Goal: Information Seeking & Learning: Compare options

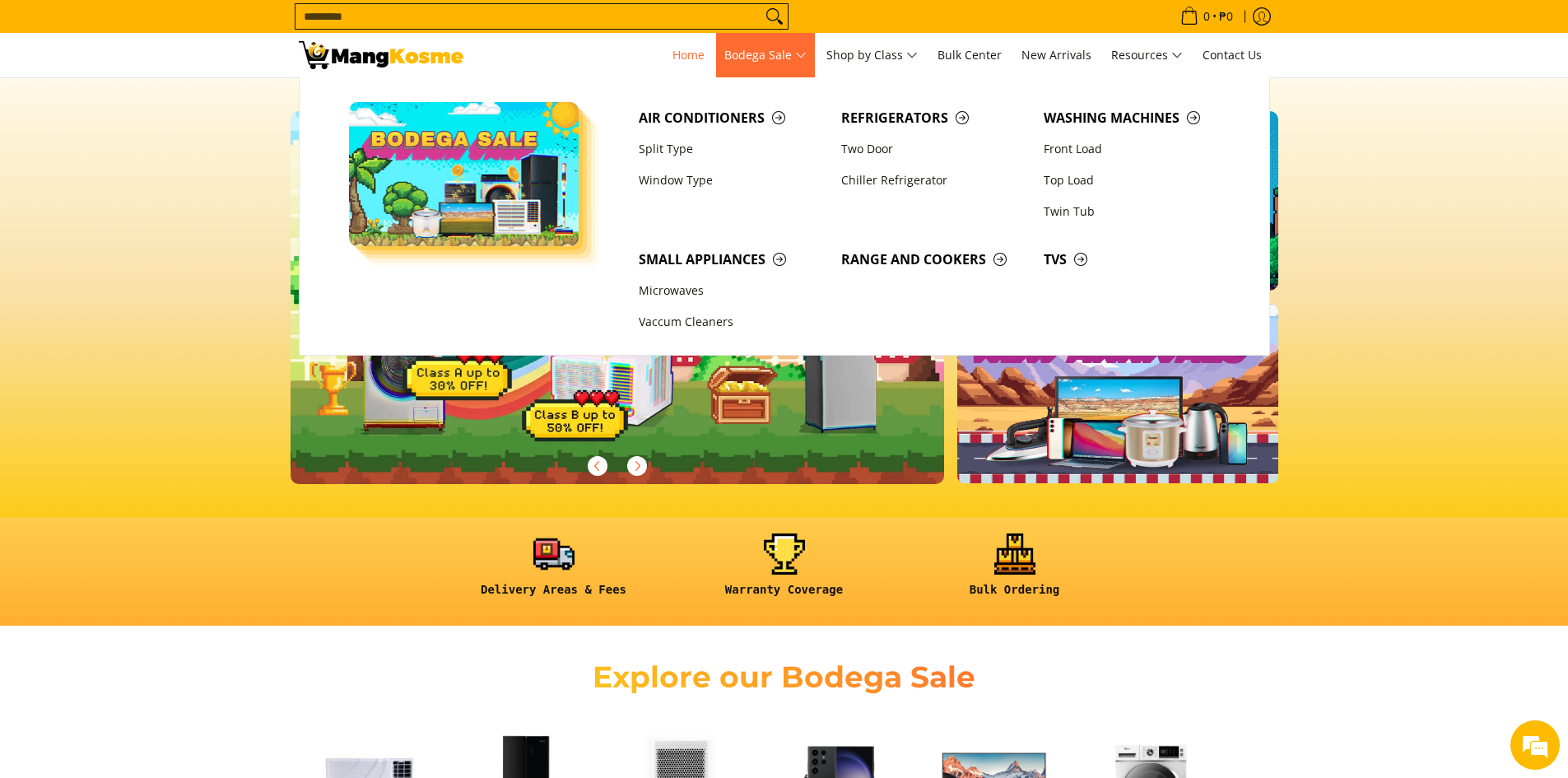
click at [757, 60] on span "Bodega Sale" at bounding box center [766, 55] width 83 height 20
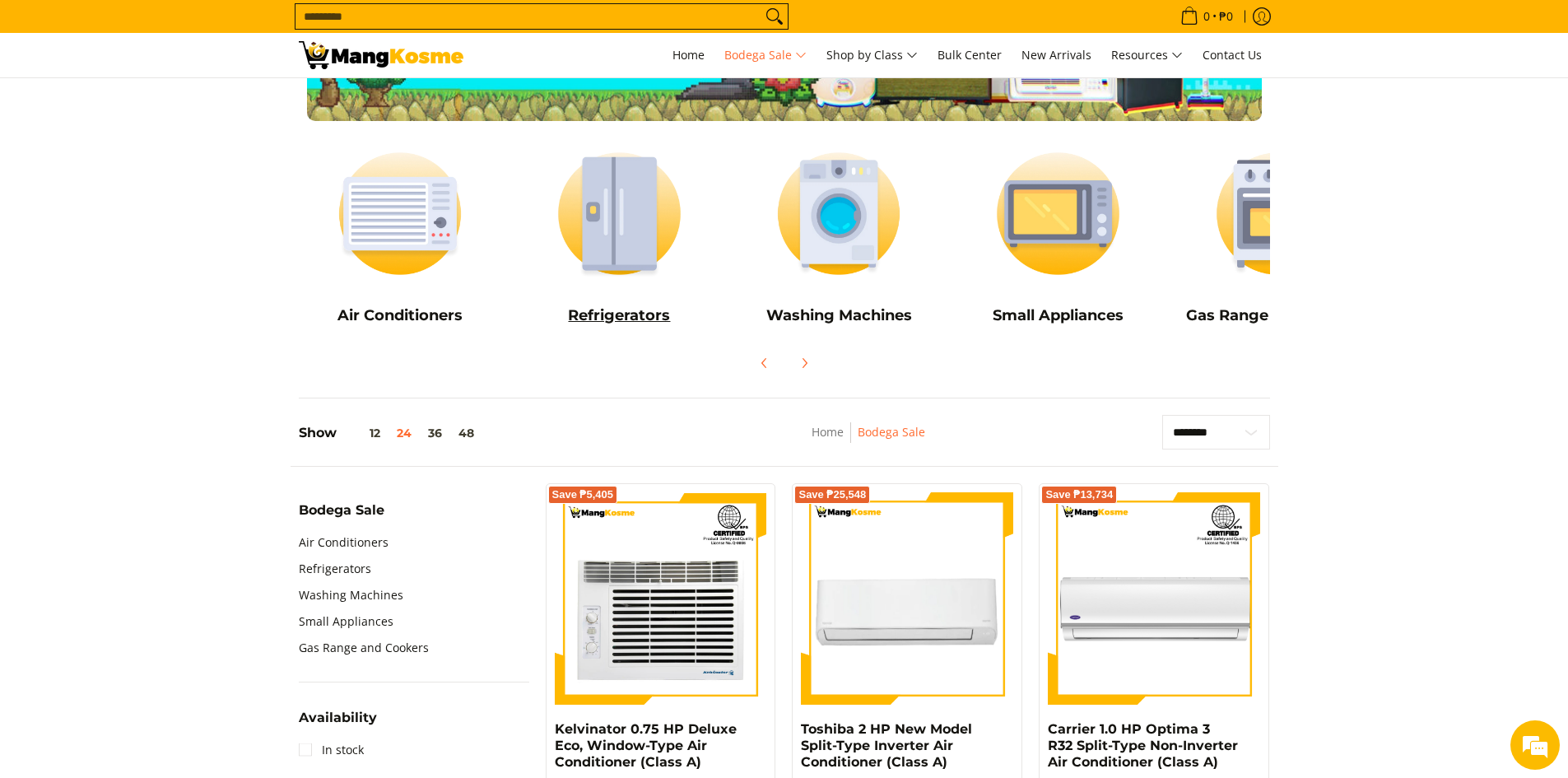
click at [624, 231] on img at bounding box center [619, 213] width 203 height 152
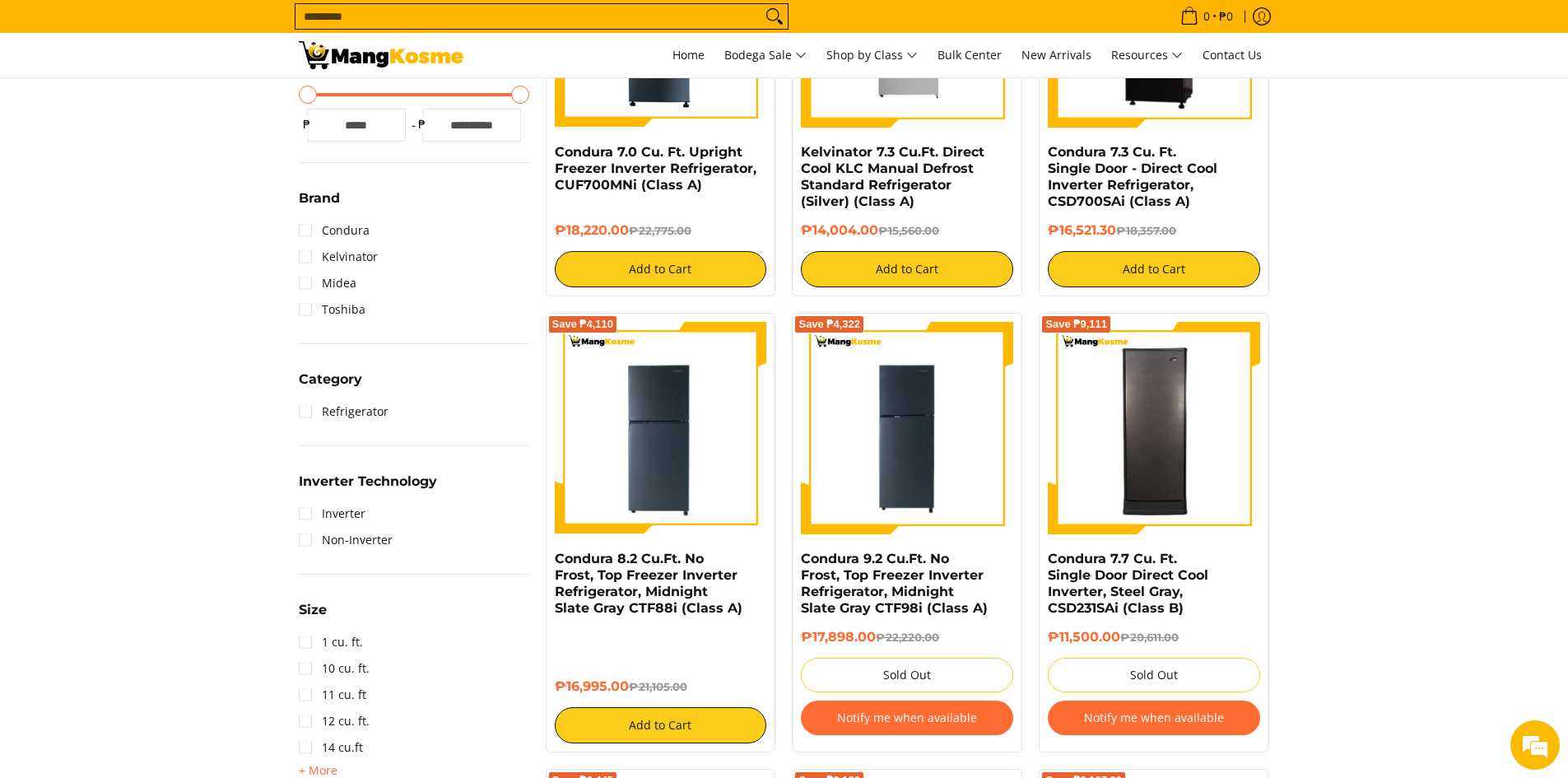
scroll to position [576, 0]
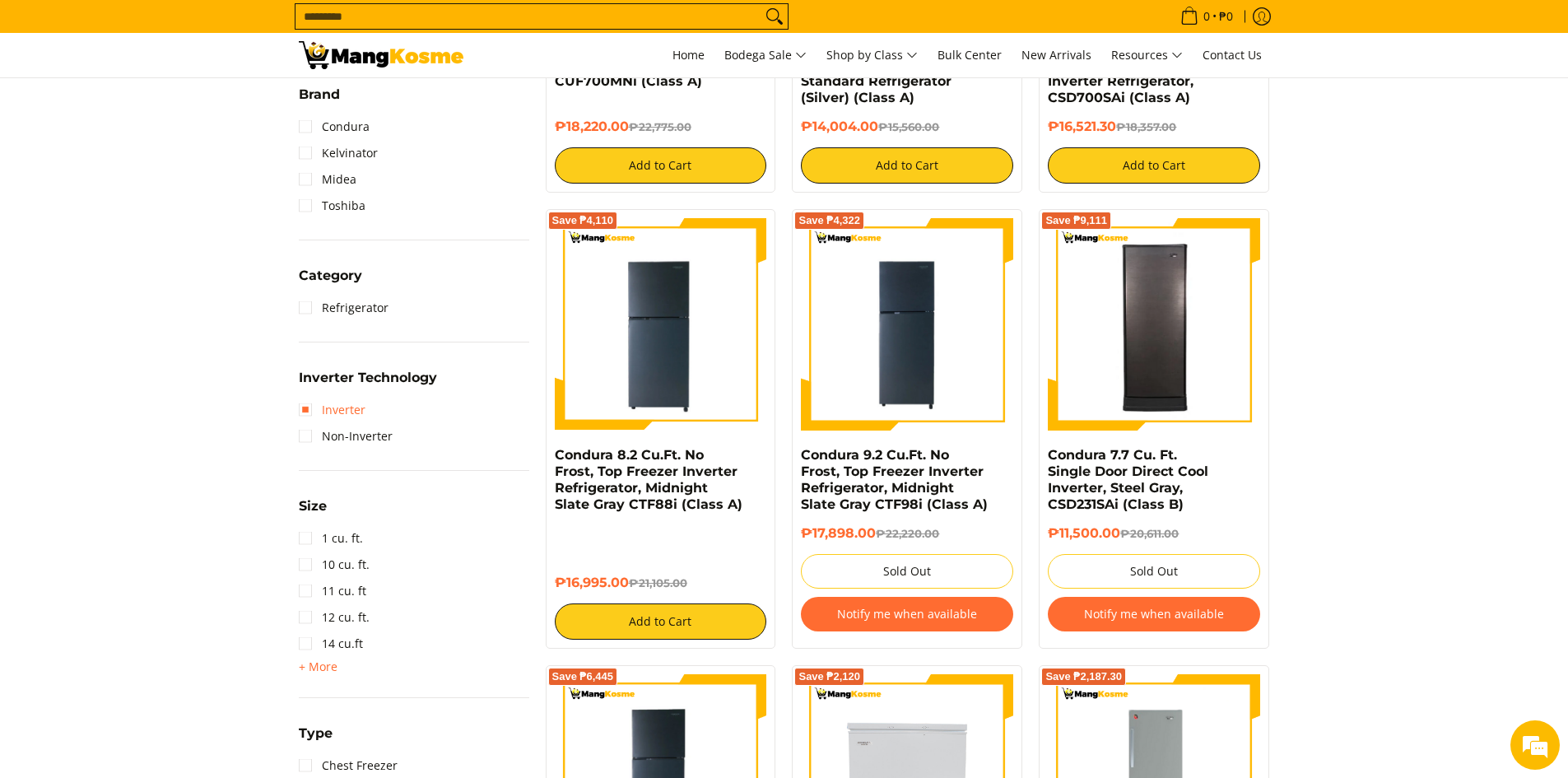
click at [315, 410] on link "Inverter" at bounding box center [332, 409] width 66 height 26
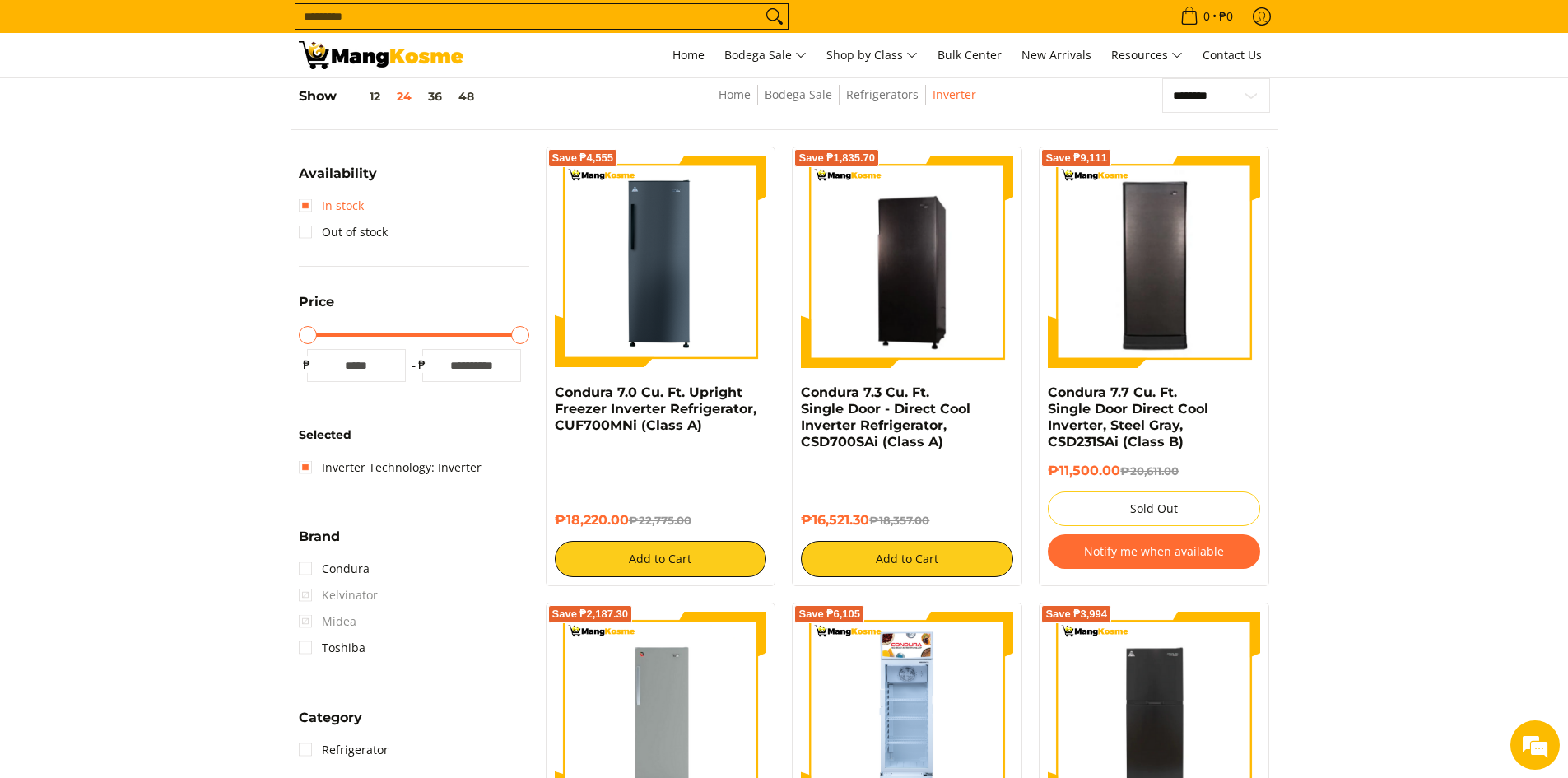
click at [352, 204] on link "In stock" at bounding box center [332, 205] width 65 height 26
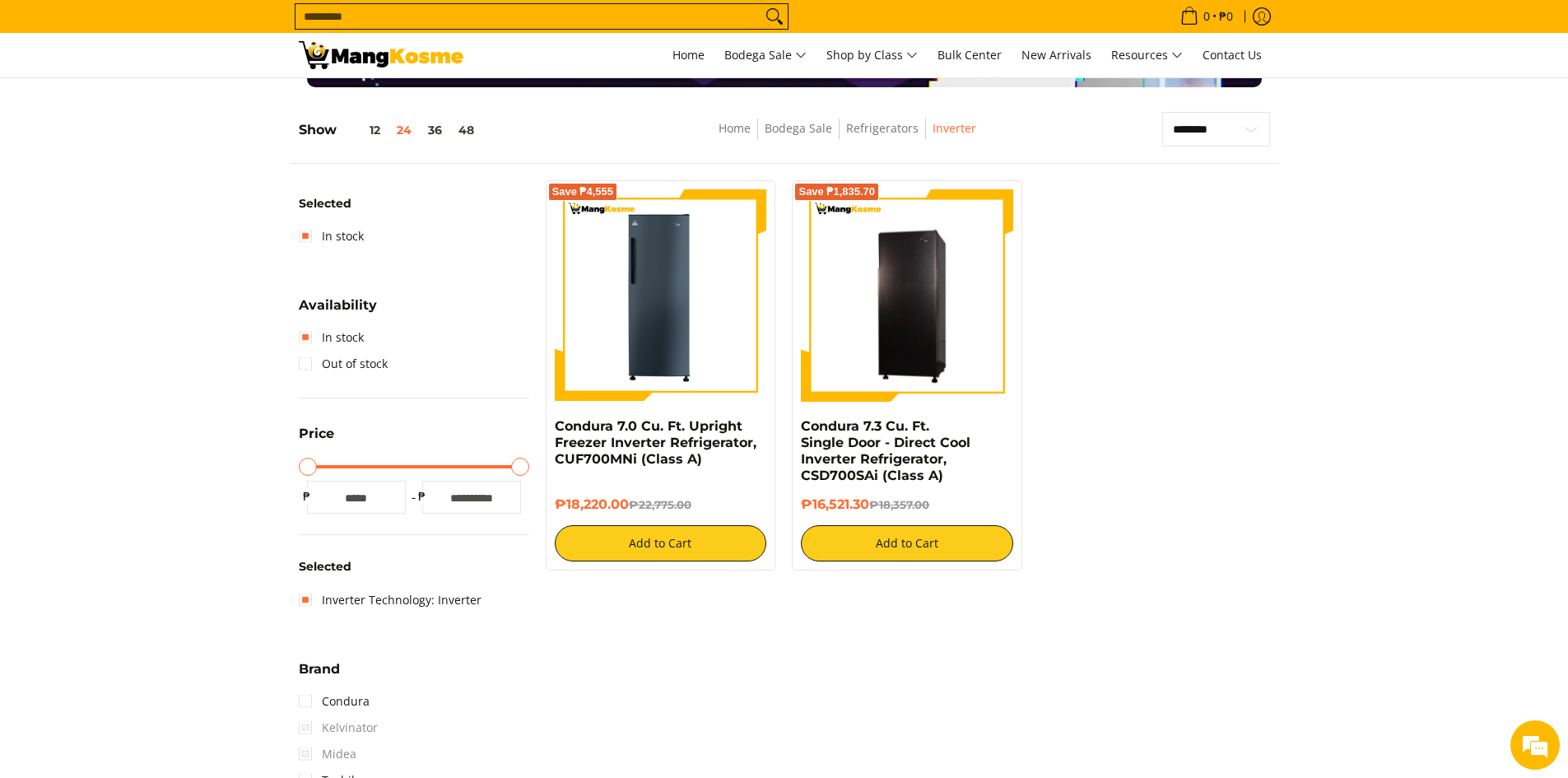
scroll to position [150, 0]
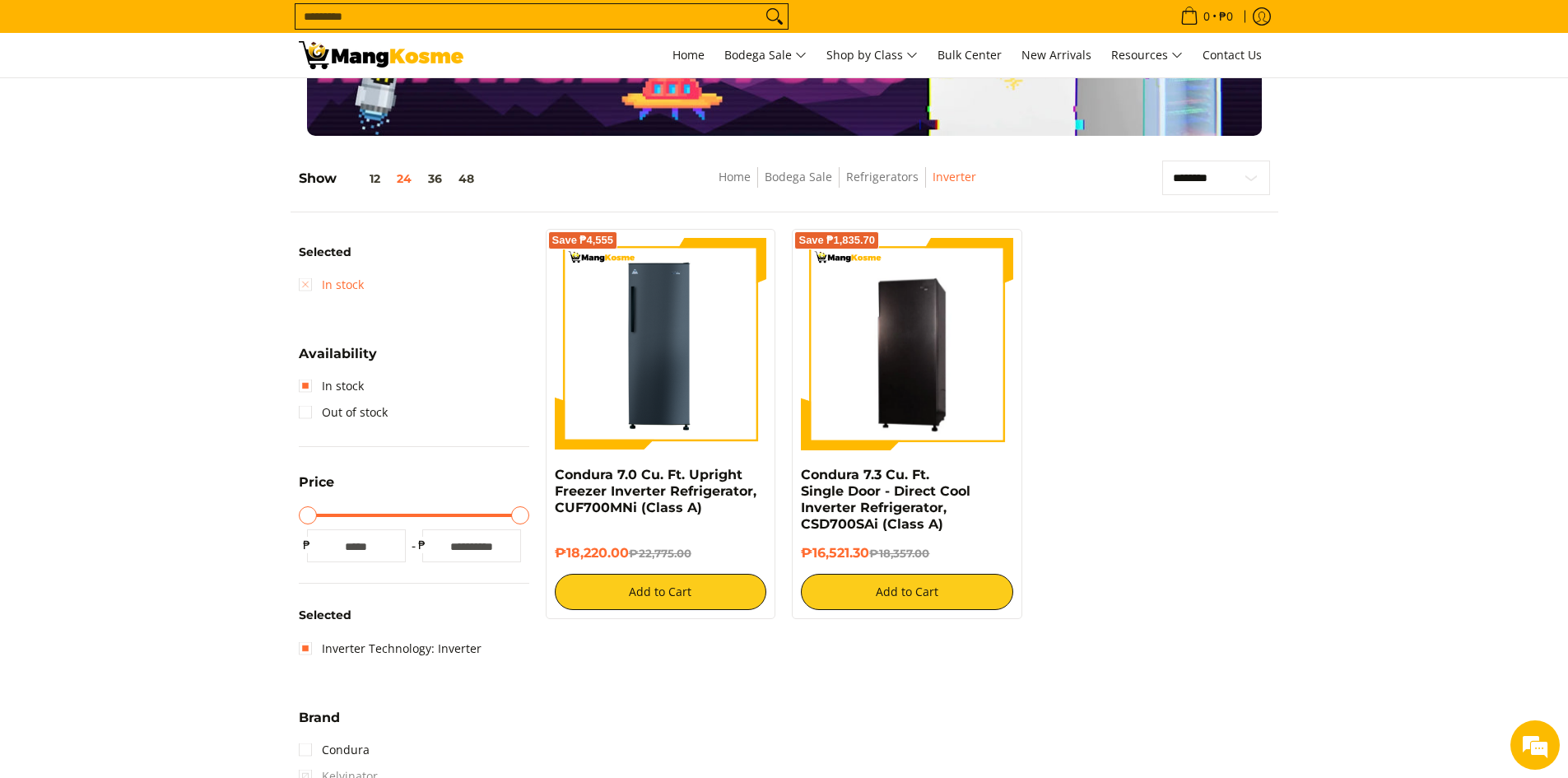
click at [307, 284] on link "In stock" at bounding box center [332, 284] width 65 height 26
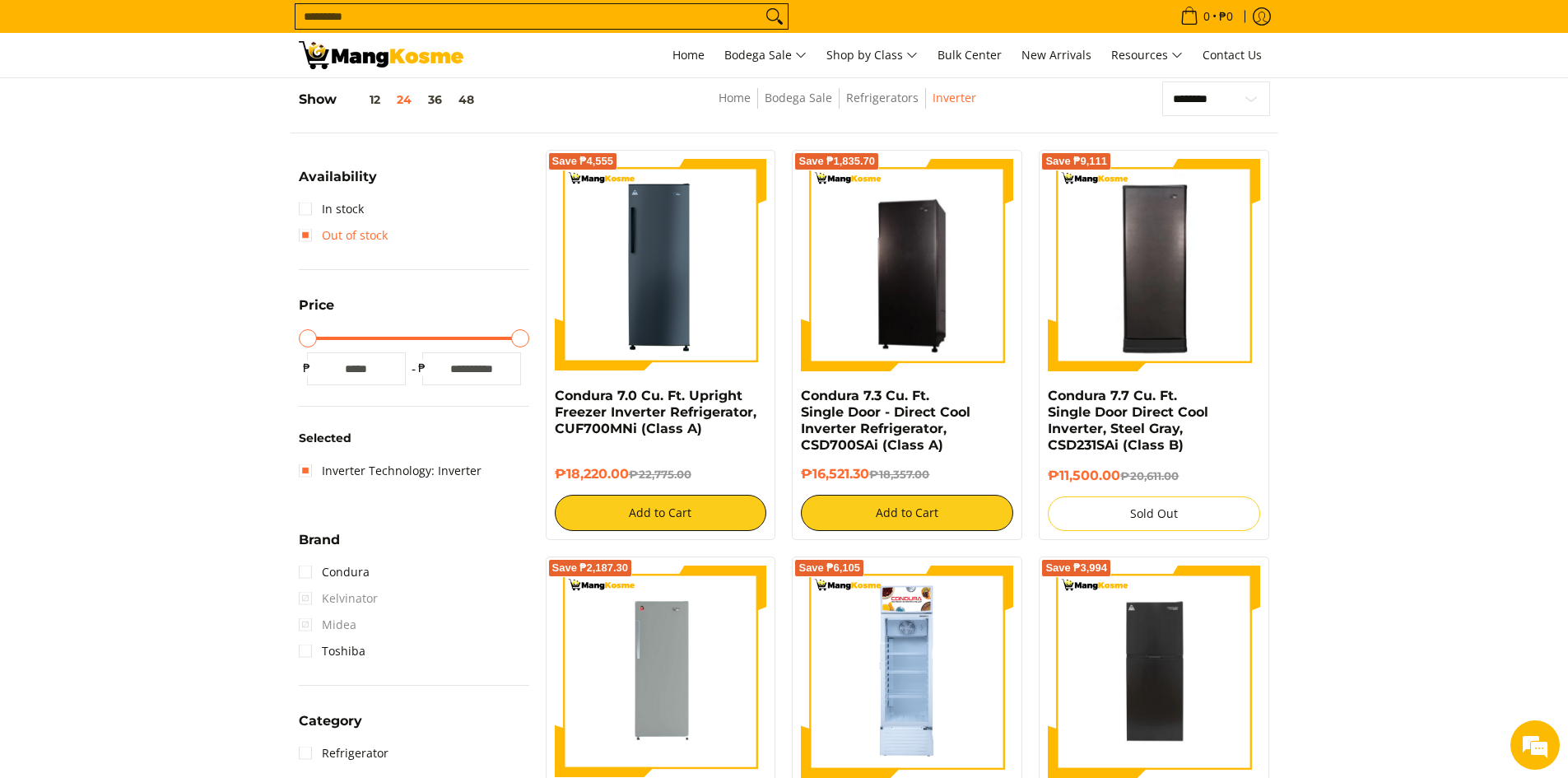
scroll to position [232, 0]
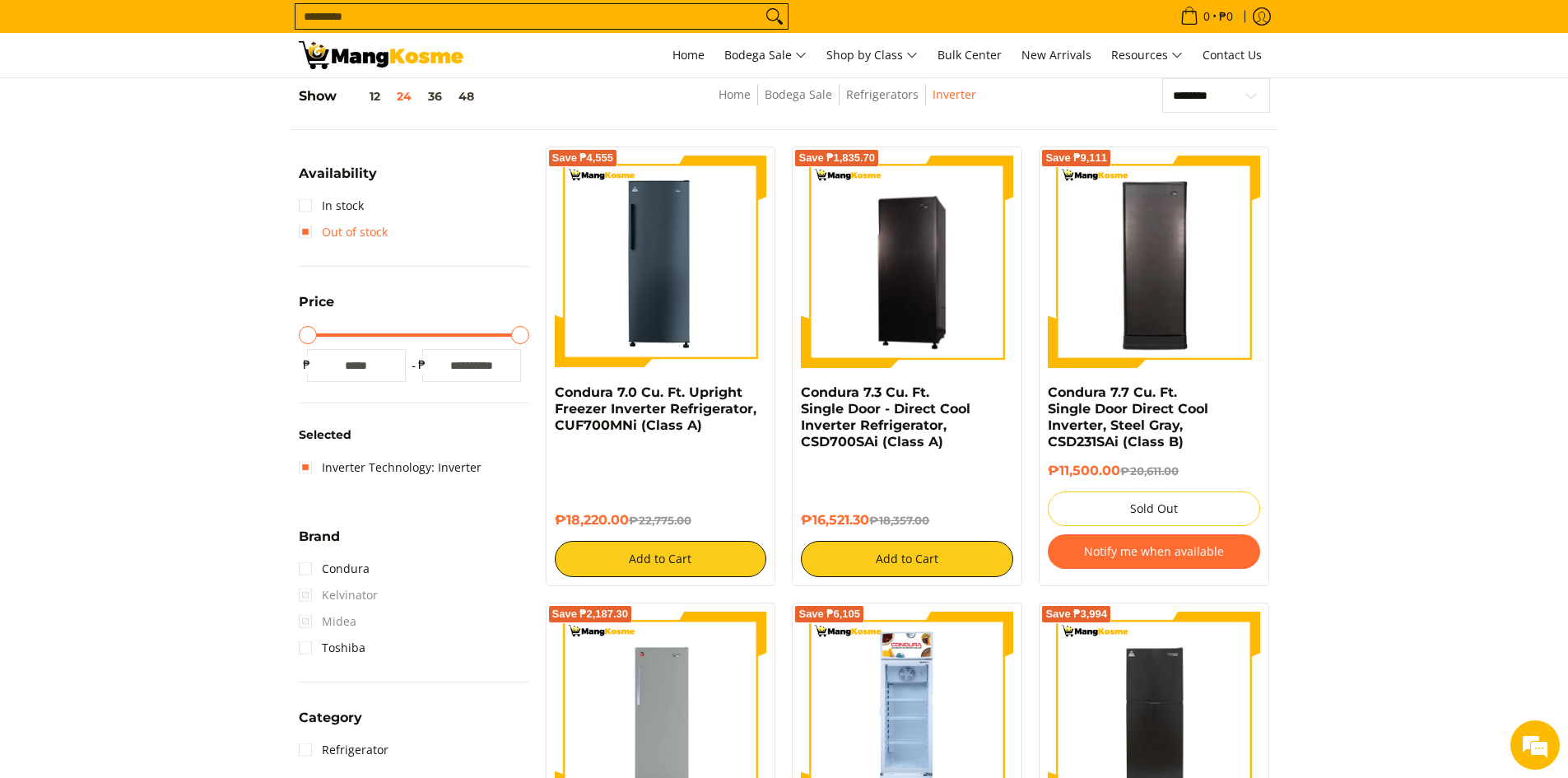
click at [305, 233] on link "Out of stock" at bounding box center [343, 232] width 89 height 26
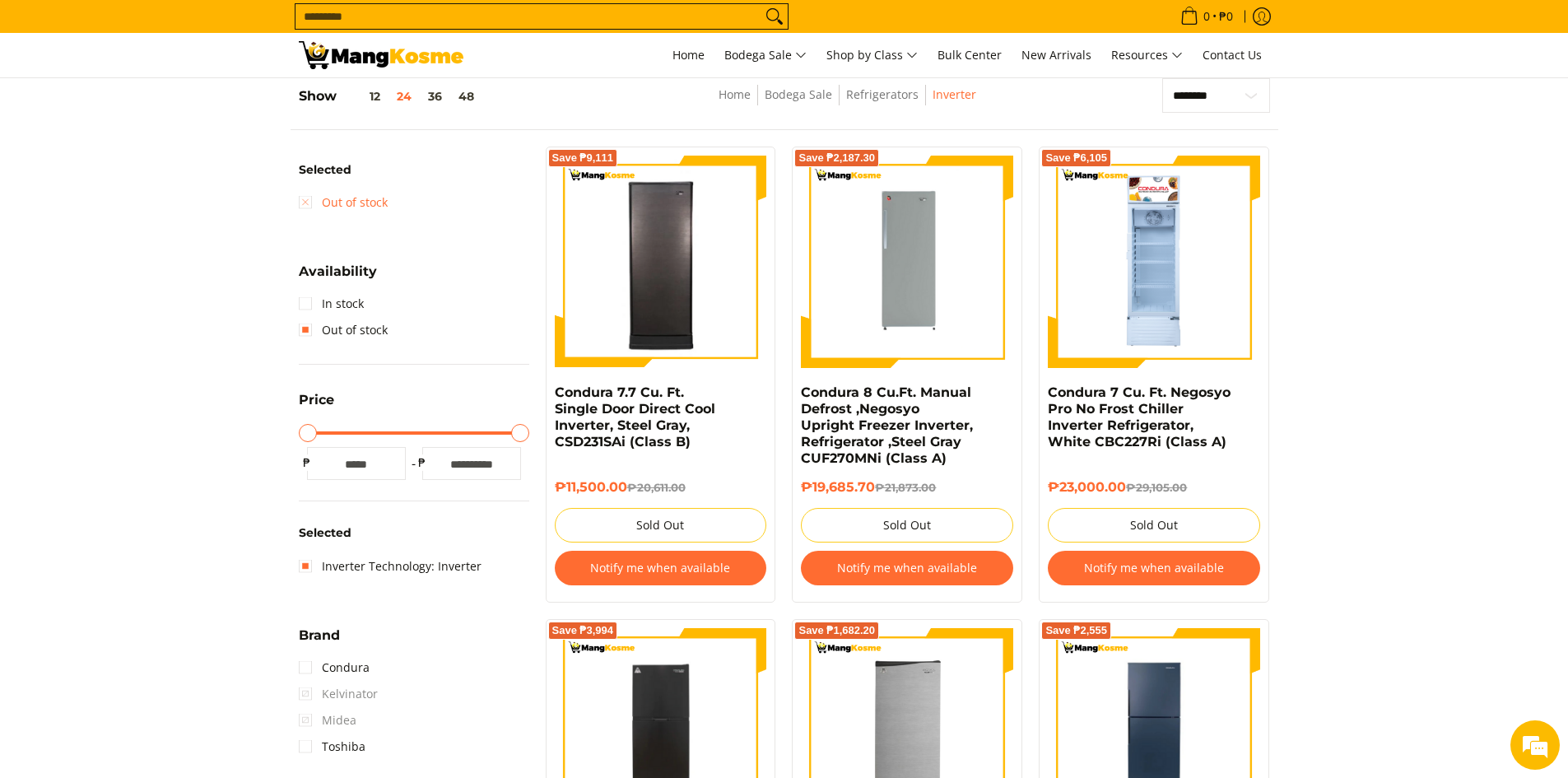
click at [301, 202] on link "Out of stock" at bounding box center [343, 202] width 89 height 26
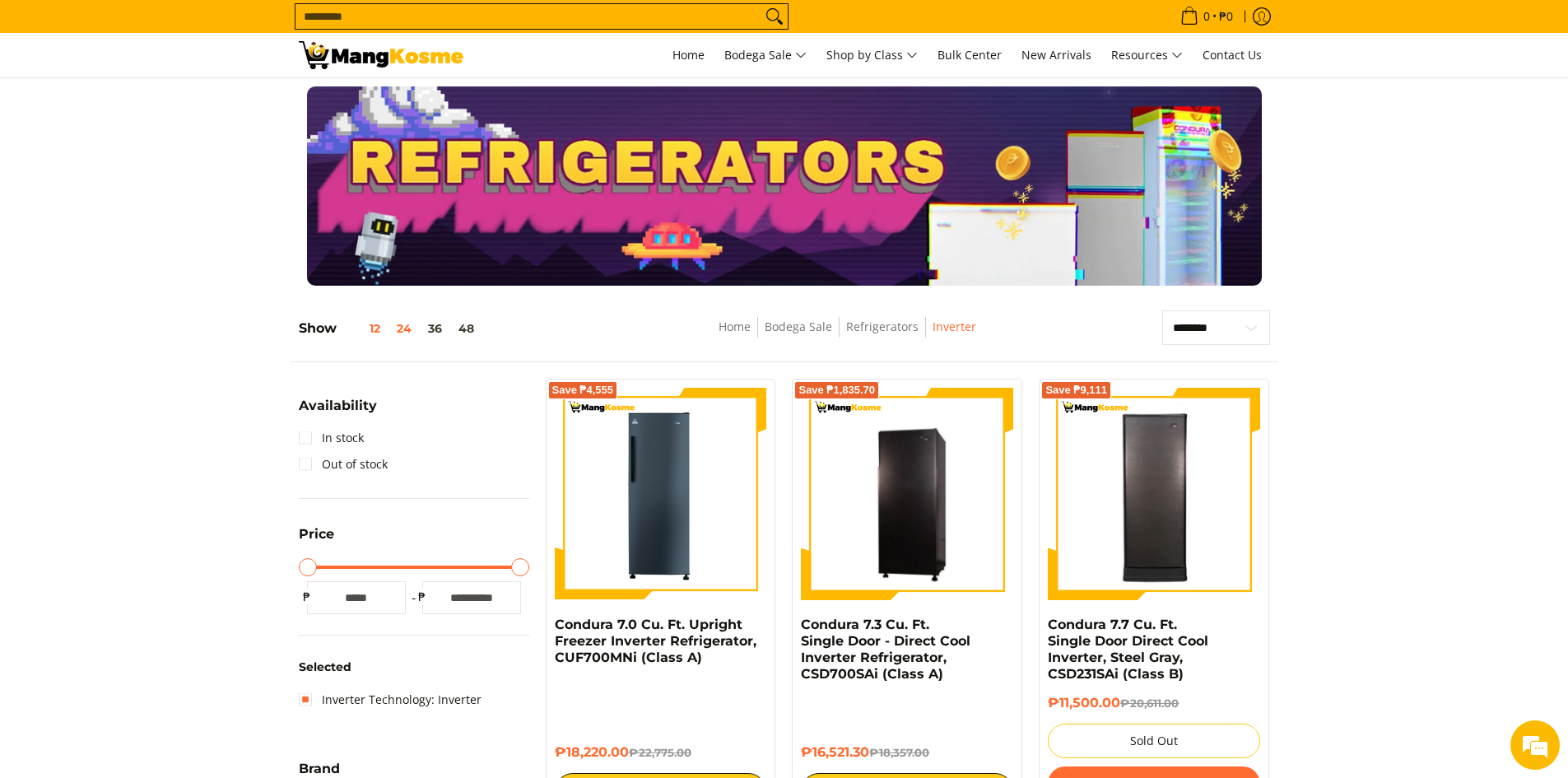
click at [375, 325] on button "12" at bounding box center [363, 329] width 52 height 13
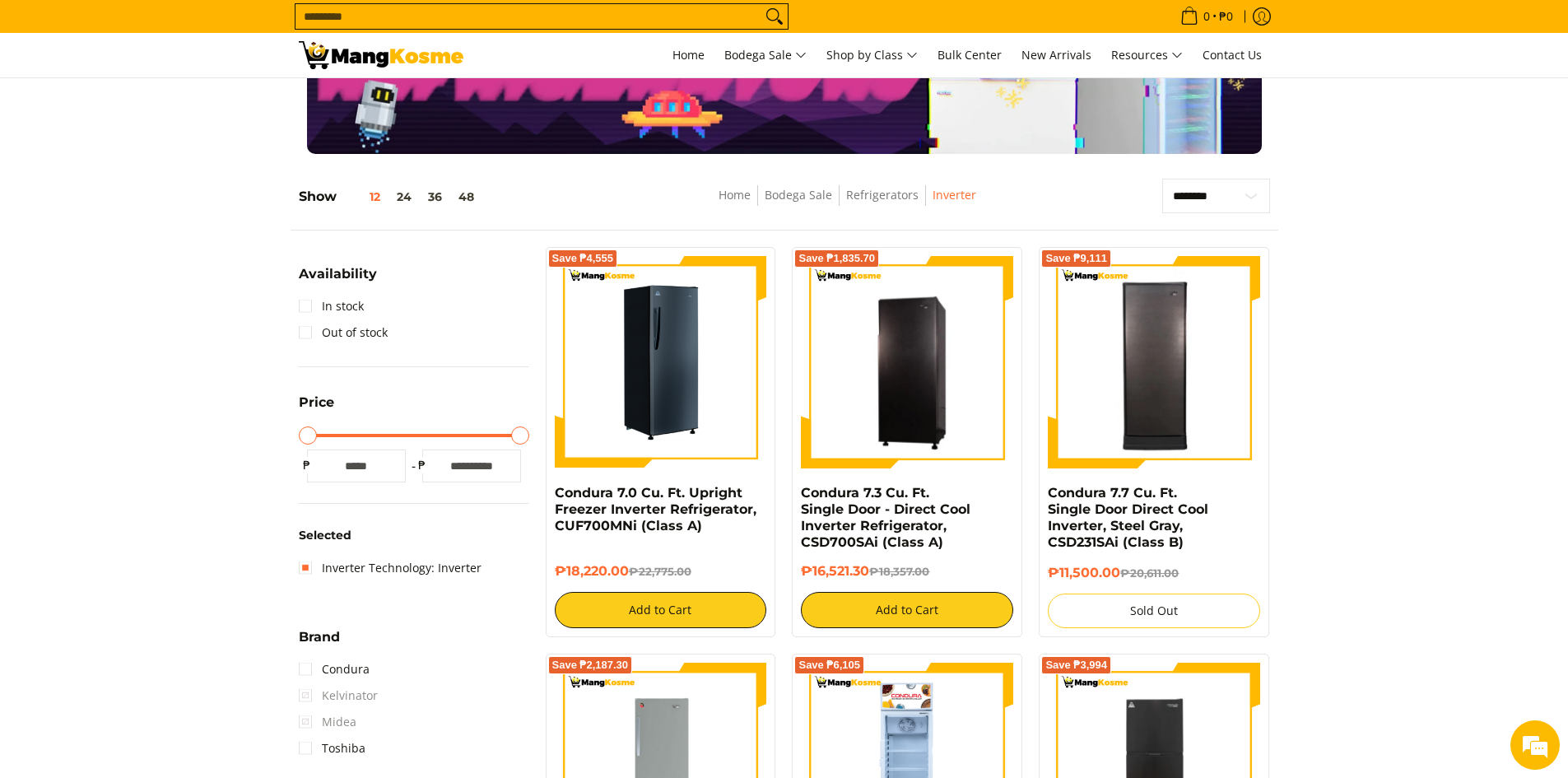
scroll to position [232, 0]
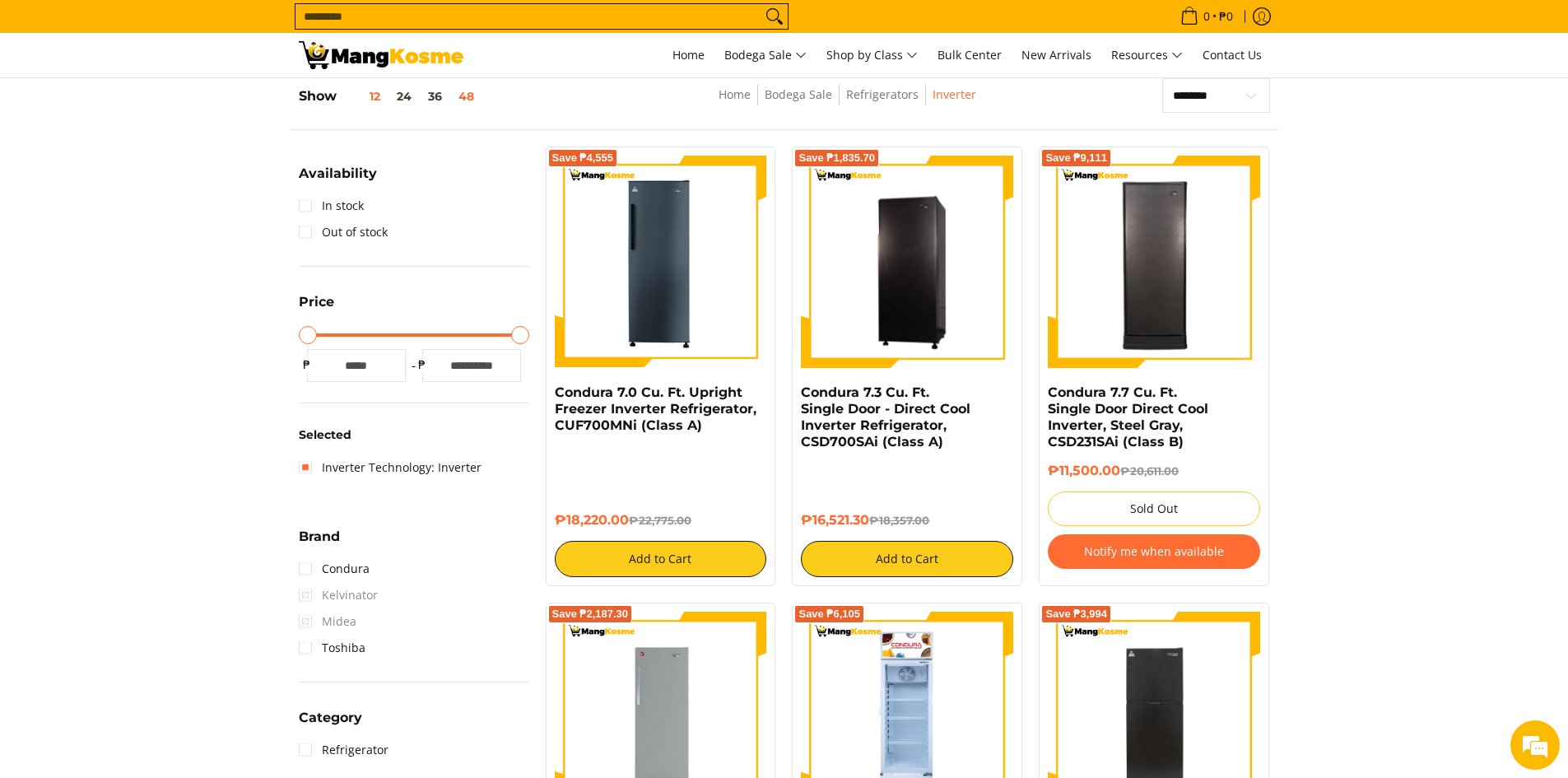
click at [465, 100] on button "48" at bounding box center [466, 96] width 32 height 13
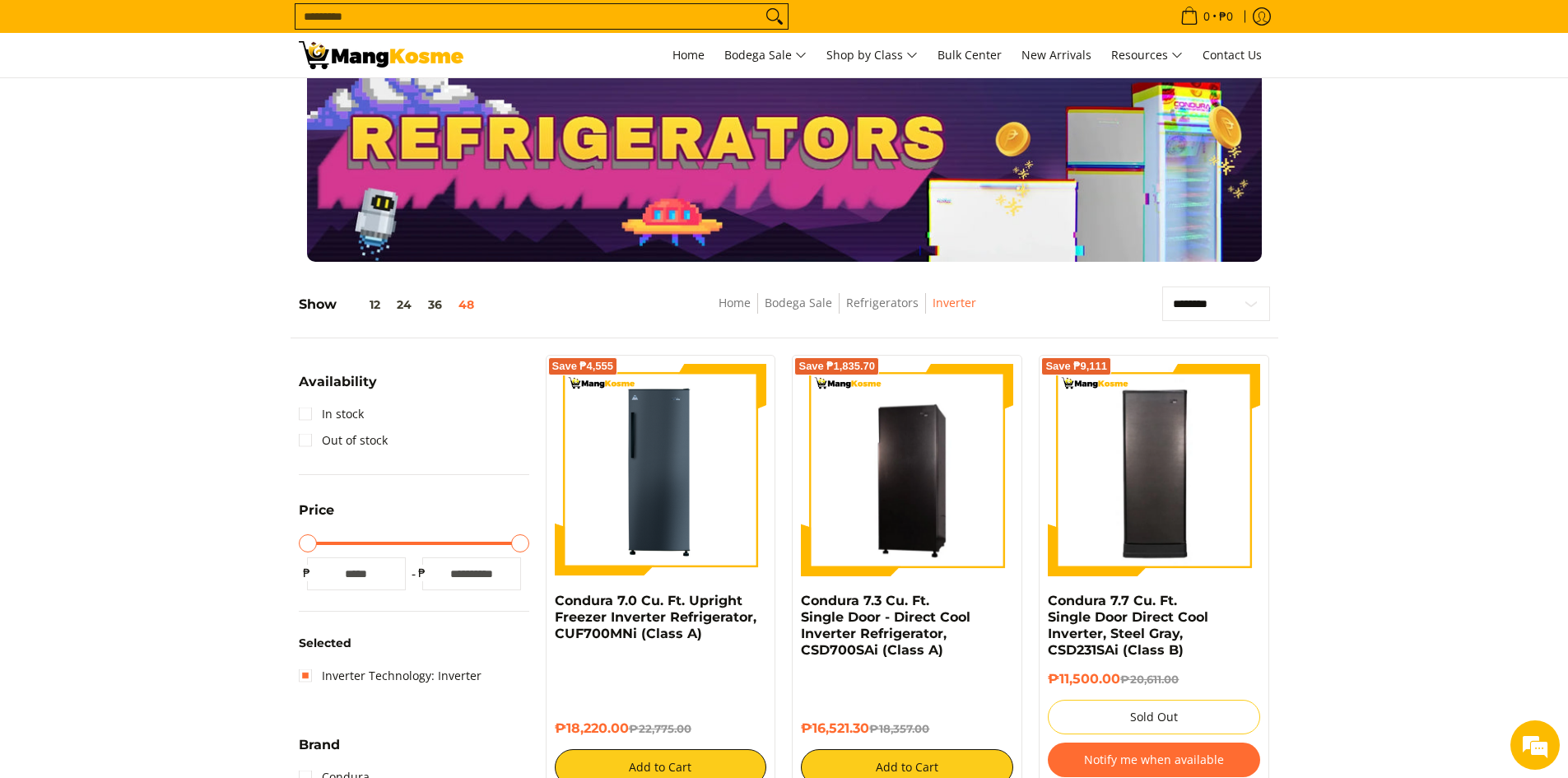
scroll to position [0, 0]
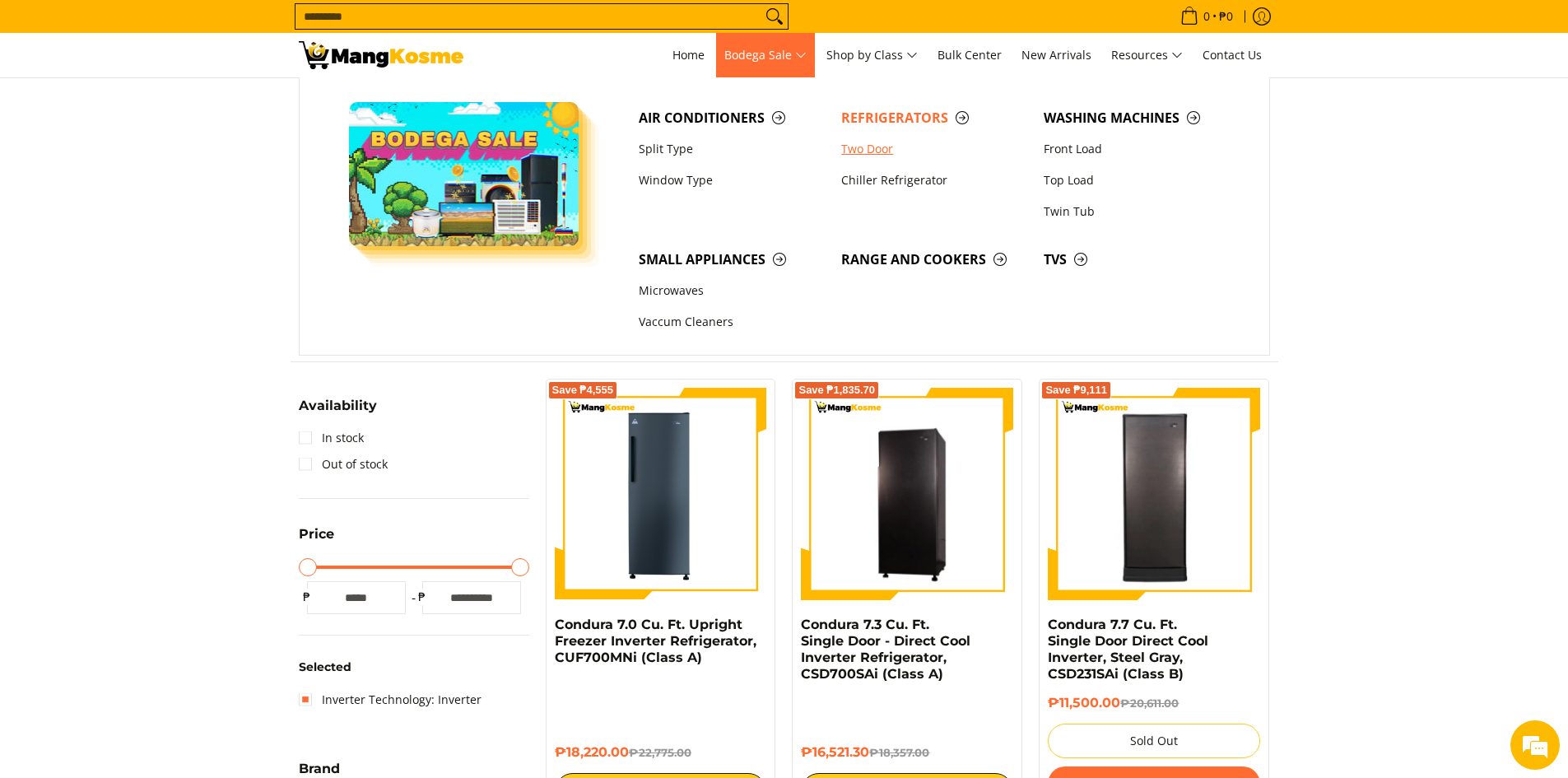
click at [877, 144] on link "Two Door" at bounding box center [934, 149] width 202 height 32
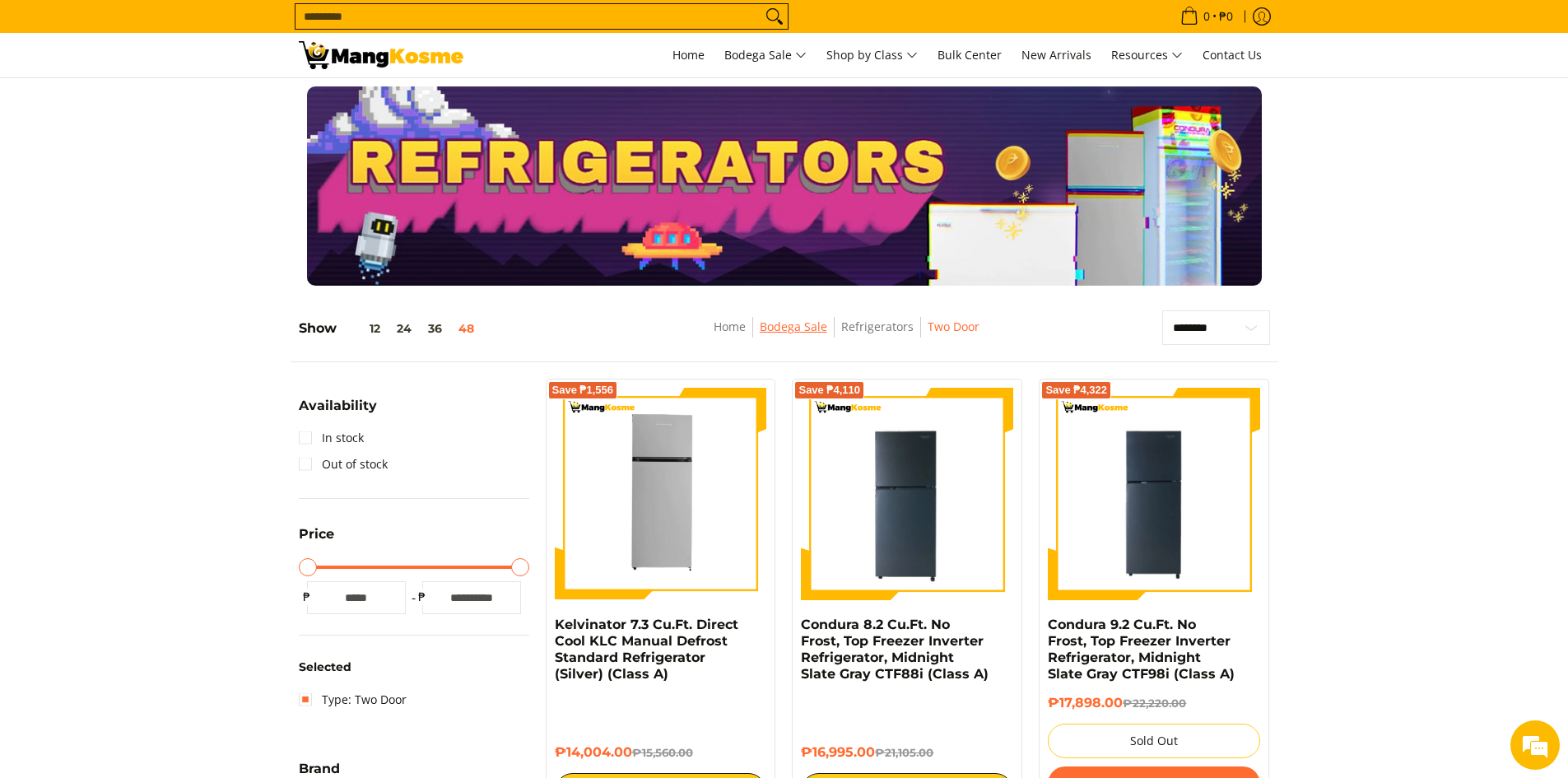
click at [818, 325] on link "Bodega Sale" at bounding box center [794, 326] width 67 height 15
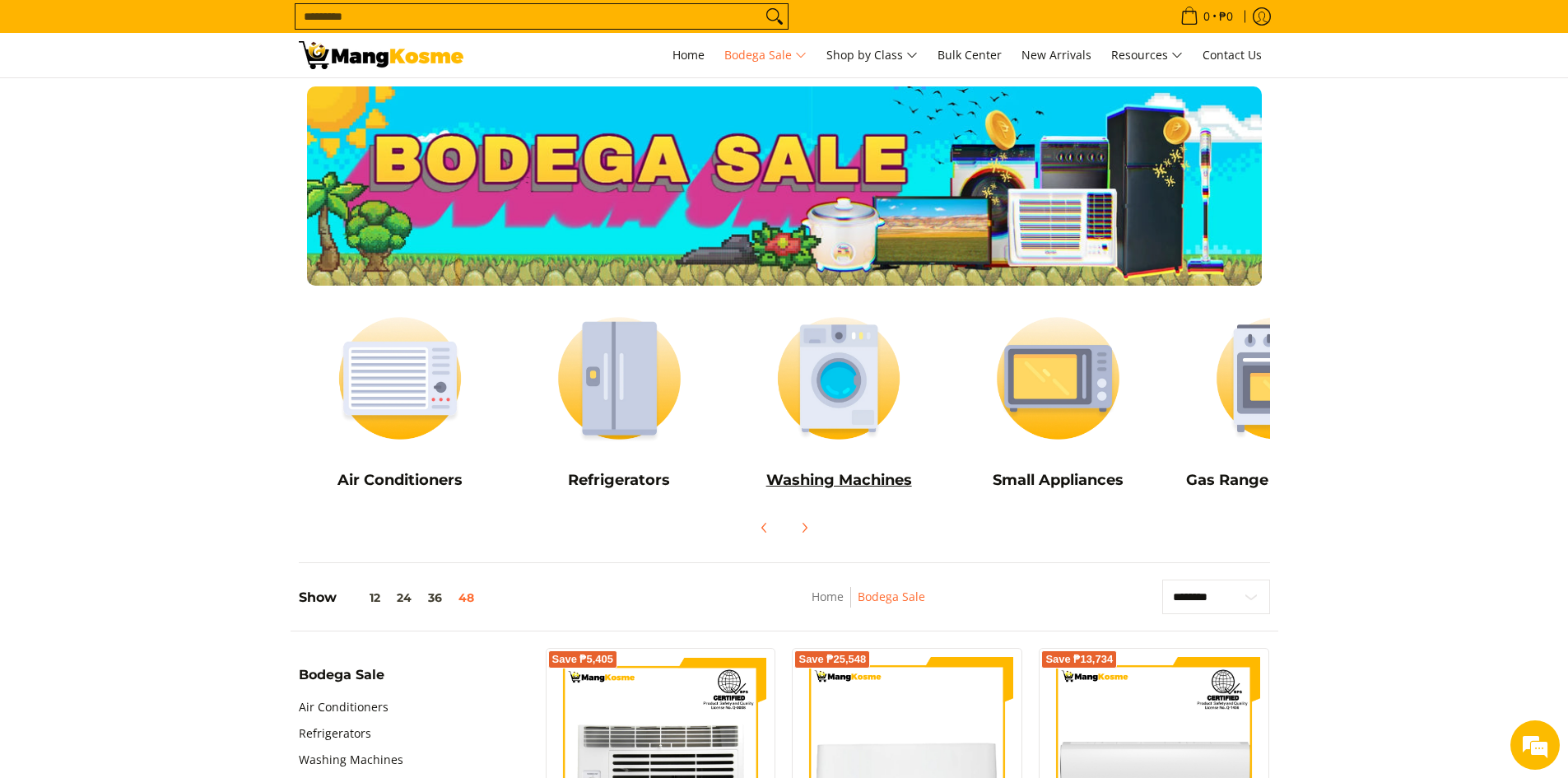
click at [828, 373] on img at bounding box center [839, 378] width 203 height 152
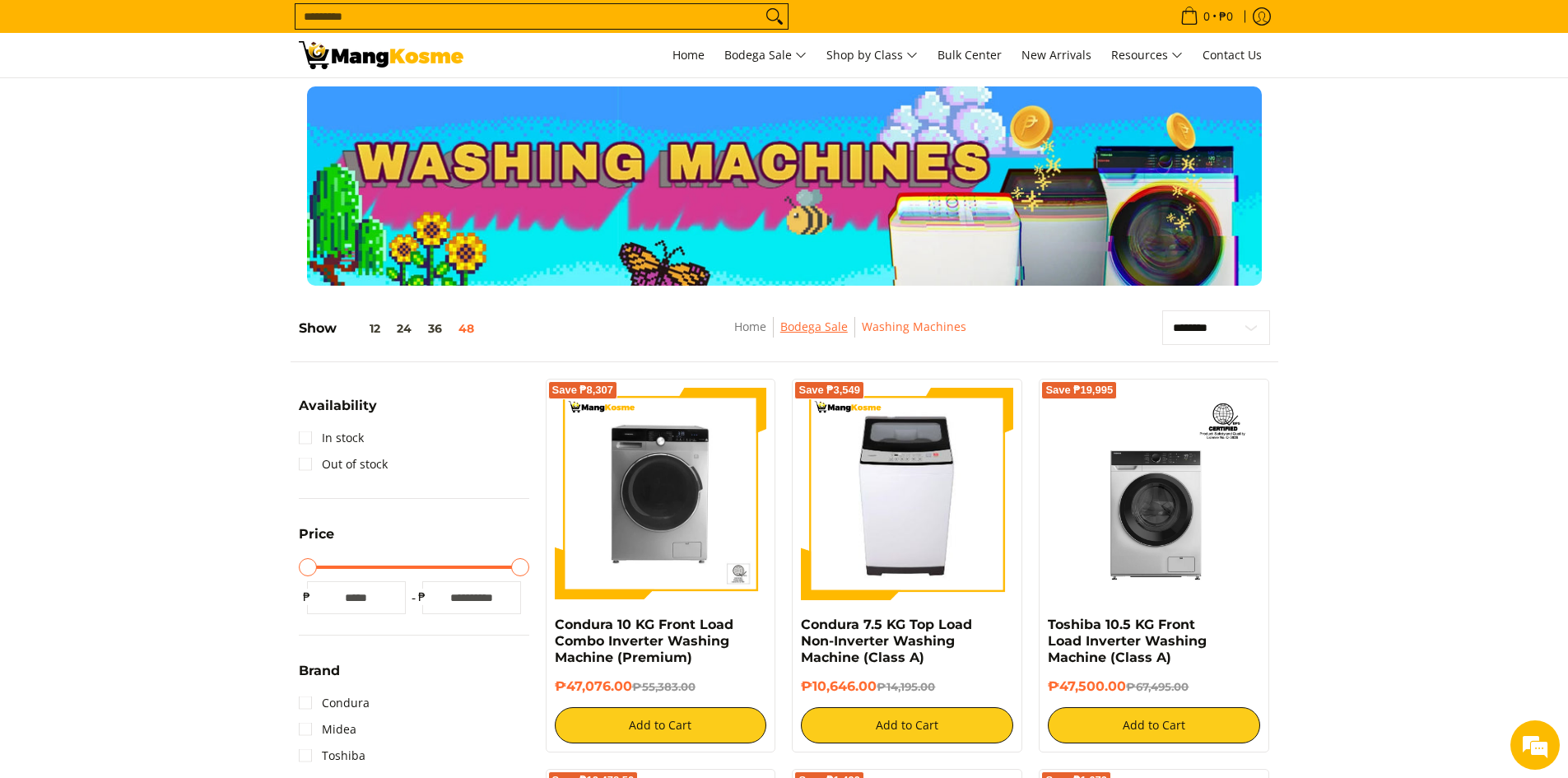
click at [832, 329] on link "Bodega Sale" at bounding box center [814, 326] width 67 height 15
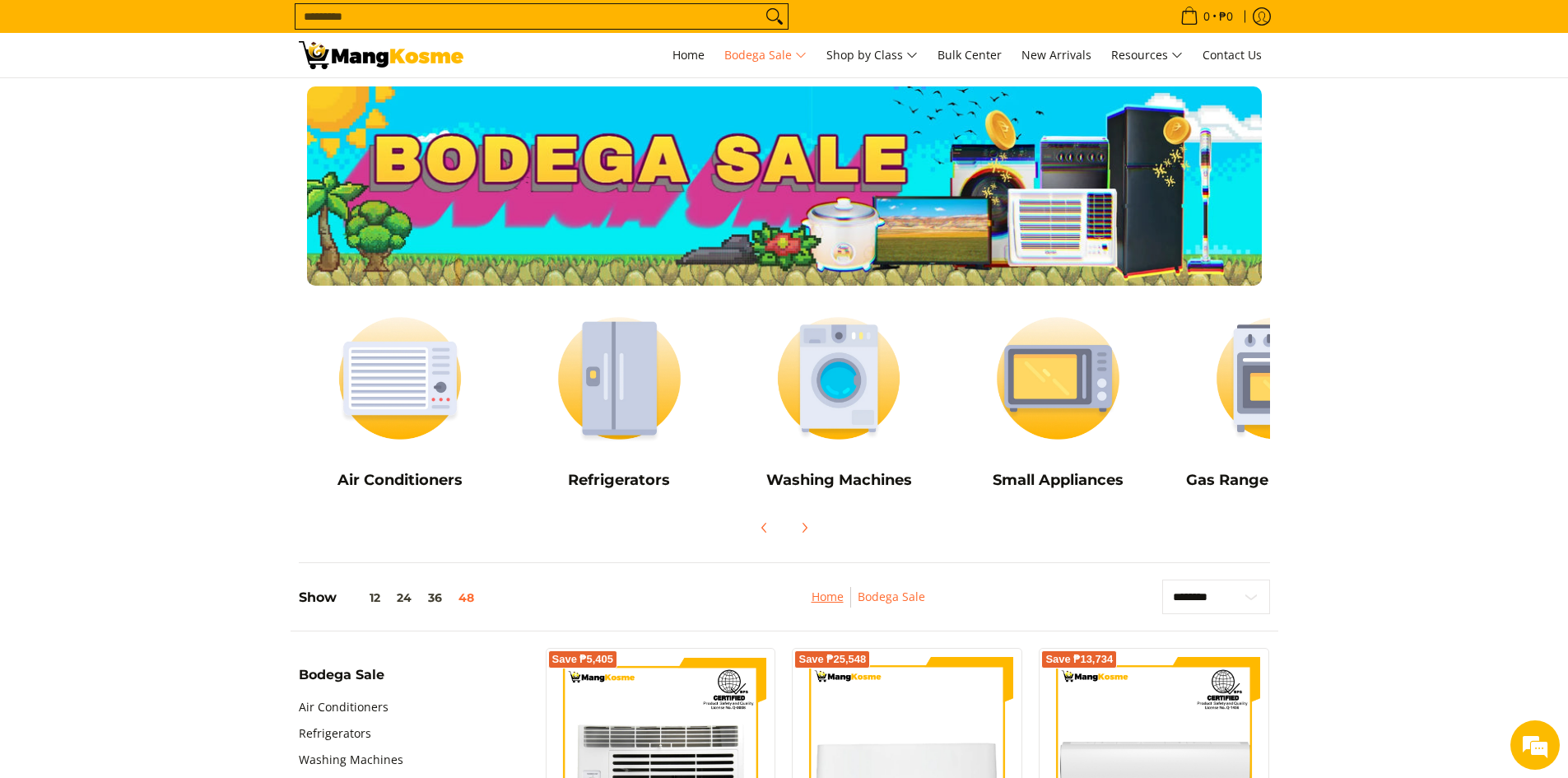
click at [833, 591] on link "Home" at bounding box center [827, 596] width 32 height 15
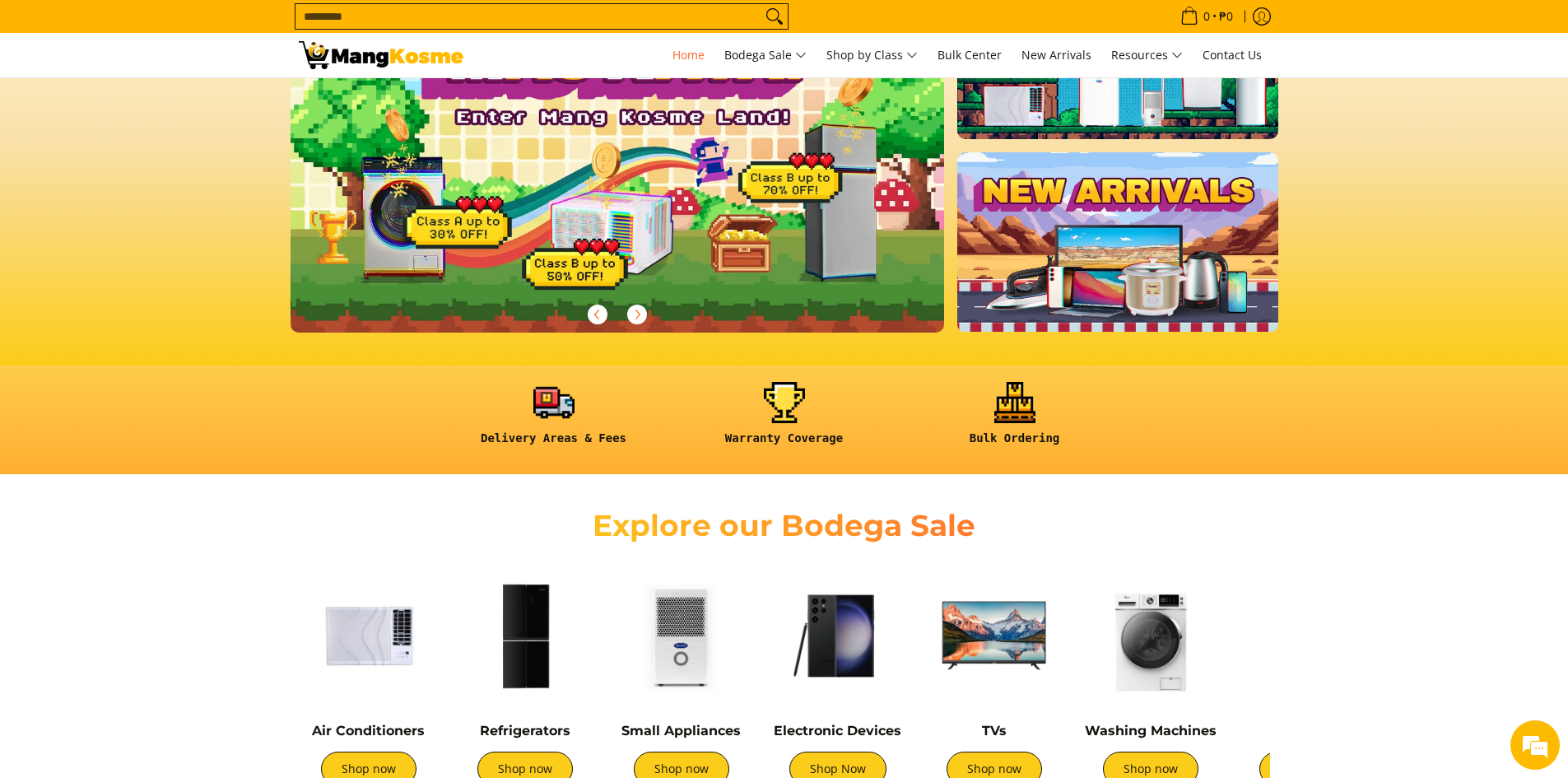
scroll to position [329, 0]
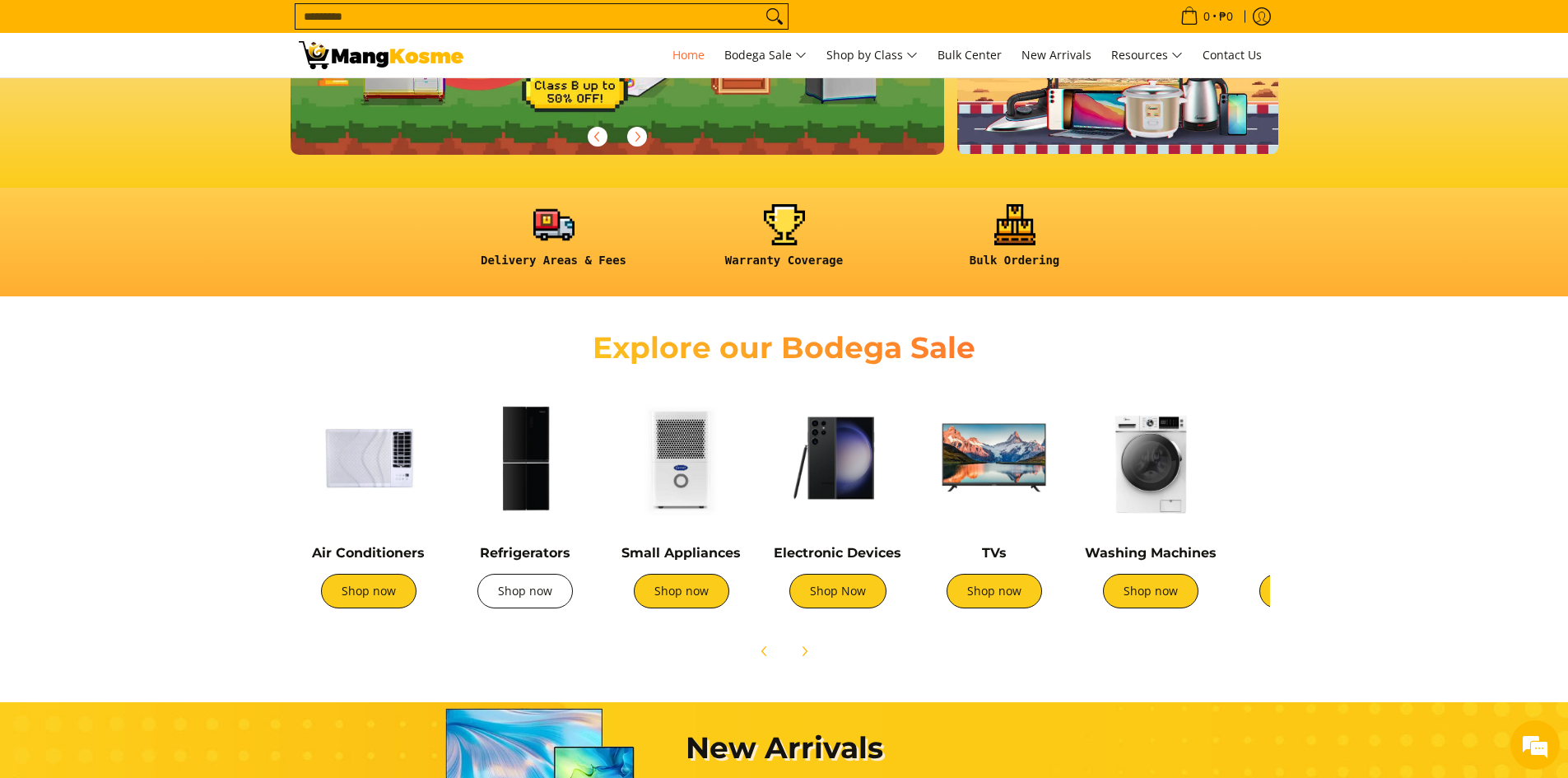
click at [531, 591] on link "Shop now" at bounding box center [524, 590] width 95 height 35
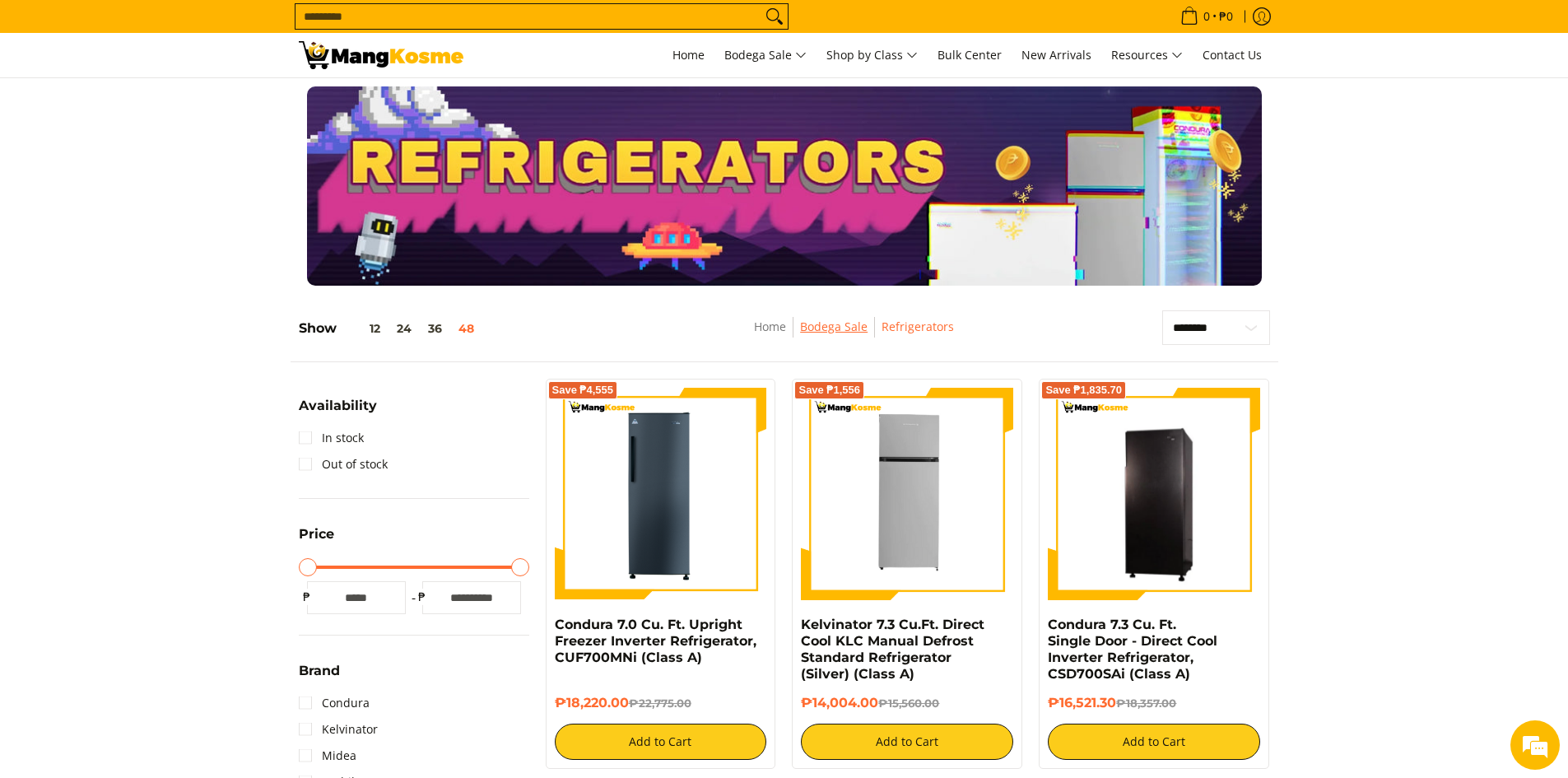
drag, startPoint x: 804, startPoint y: 334, endPoint x: 741, endPoint y: 326, distance: 63.5
click at [804, 334] on link "Bodega Sale" at bounding box center [834, 326] width 67 height 15
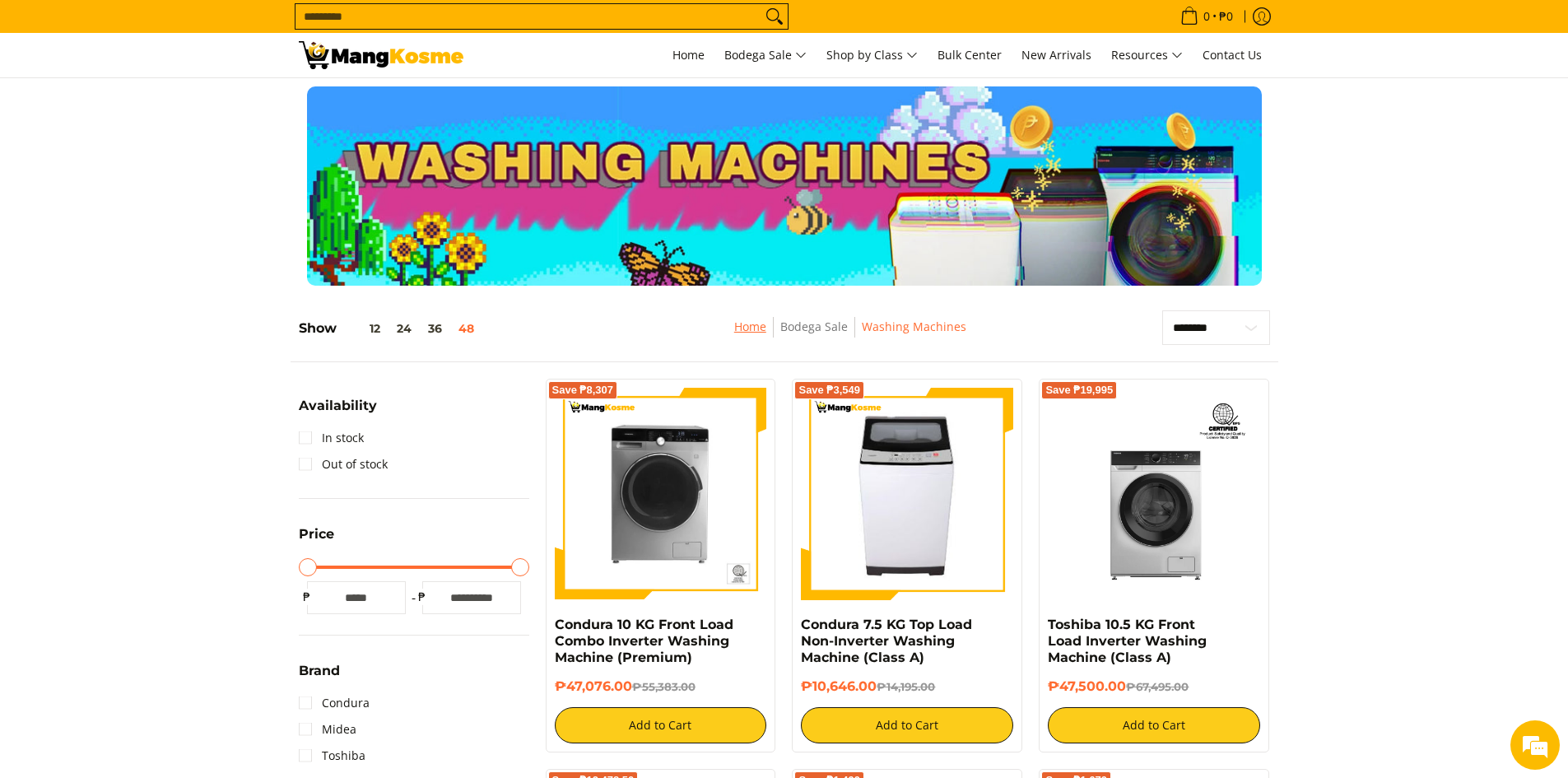
click at [763, 322] on link "Home" at bounding box center [749, 326] width 32 height 15
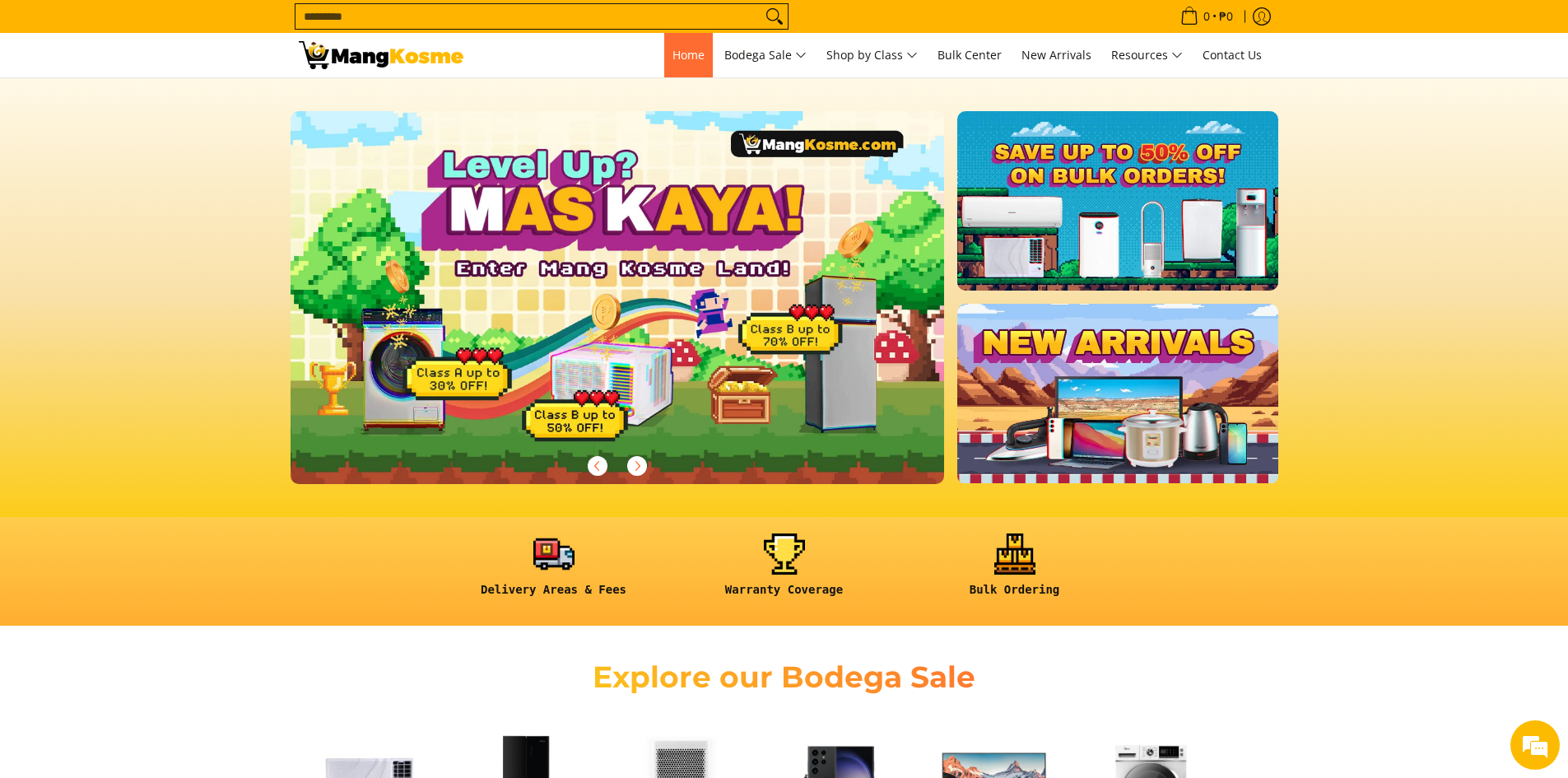
click at [687, 50] on span "Home" at bounding box center [688, 55] width 32 height 15
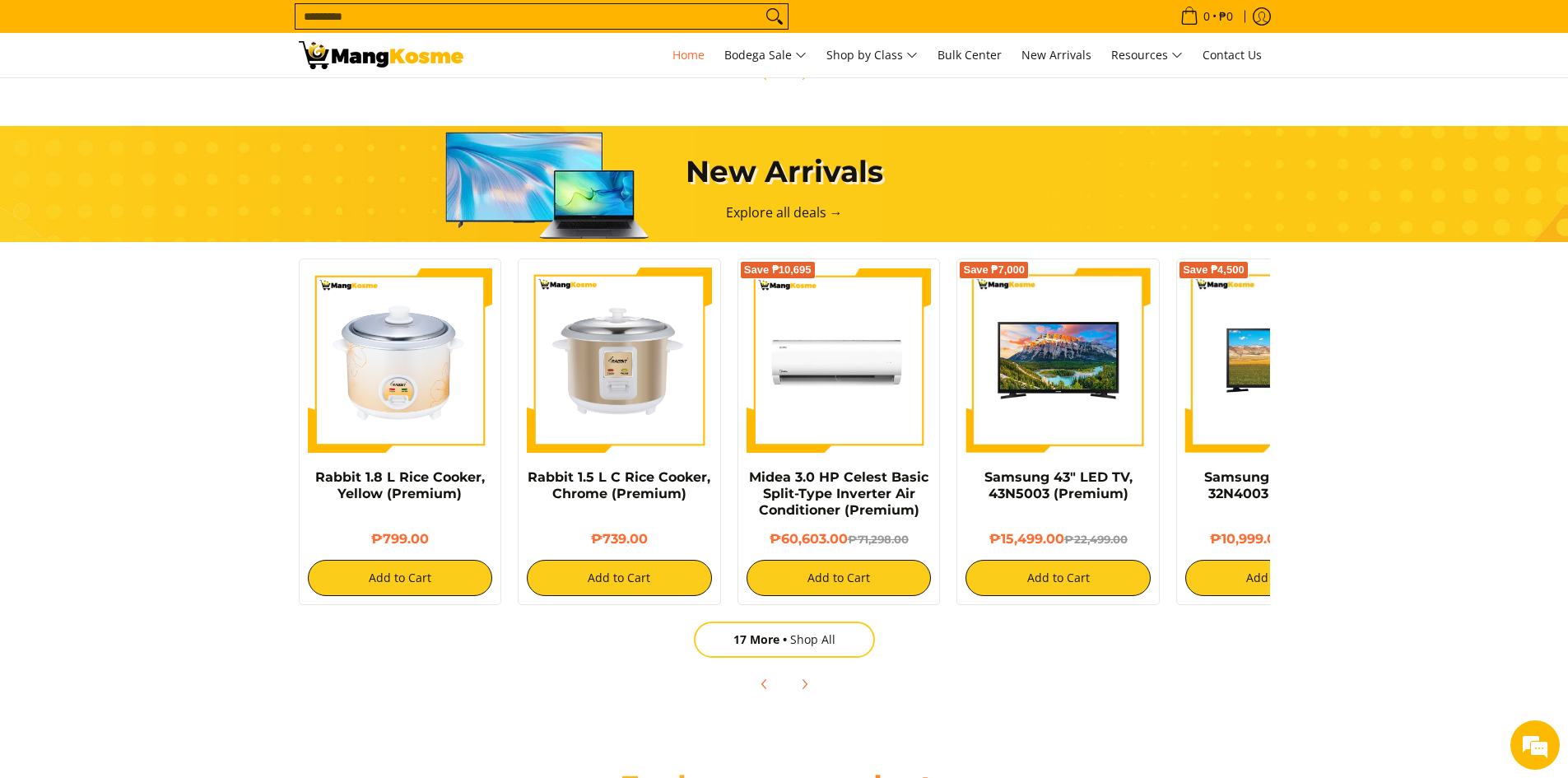
scroll to position [0, 654]
click at [828, 641] on link "17 More Shop All" at bounding box center [784, 640] width 181 height 37
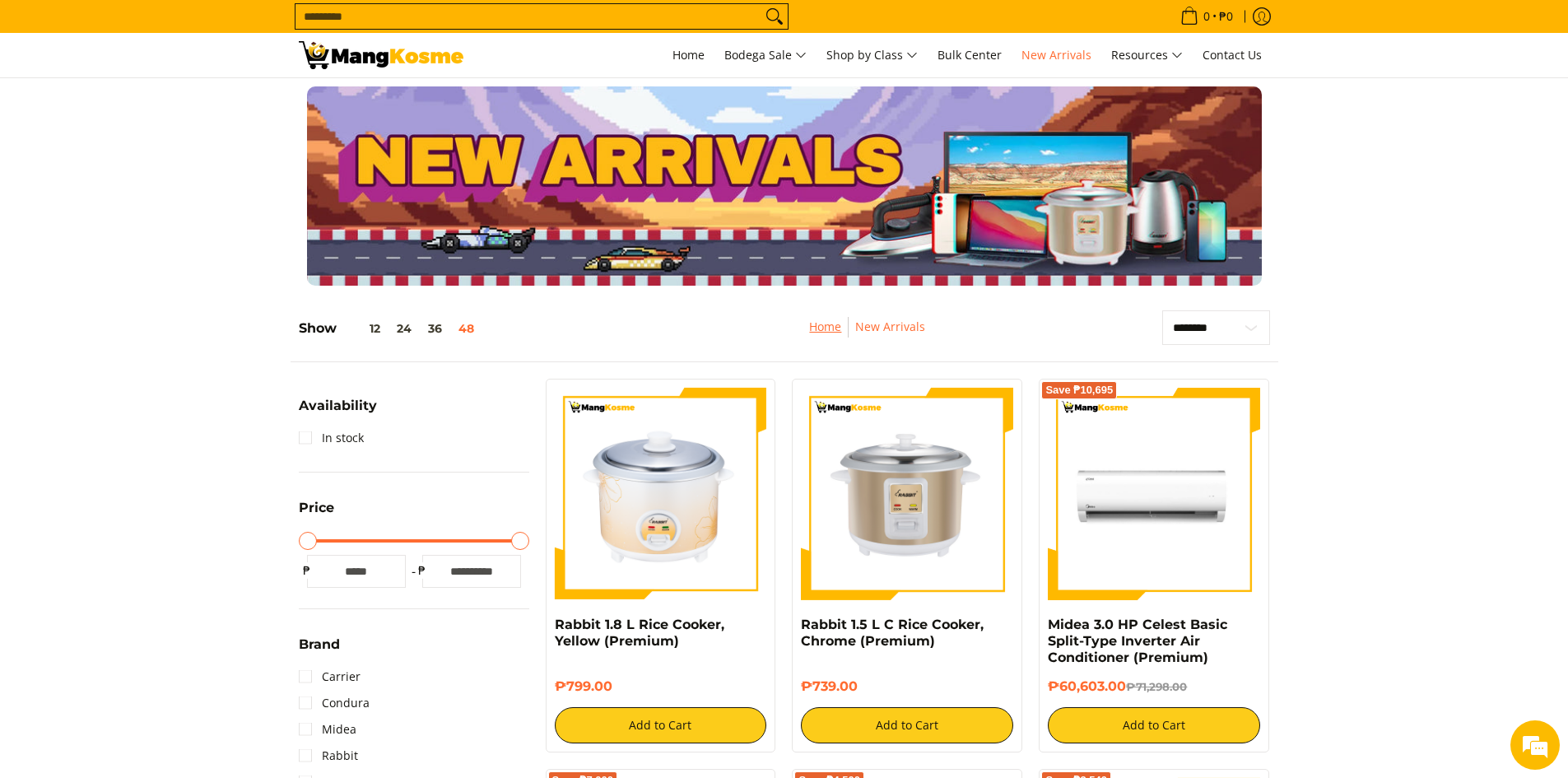
click at [824, 322] on link "Home" at bounding box center [824, 326] width 32 height 15
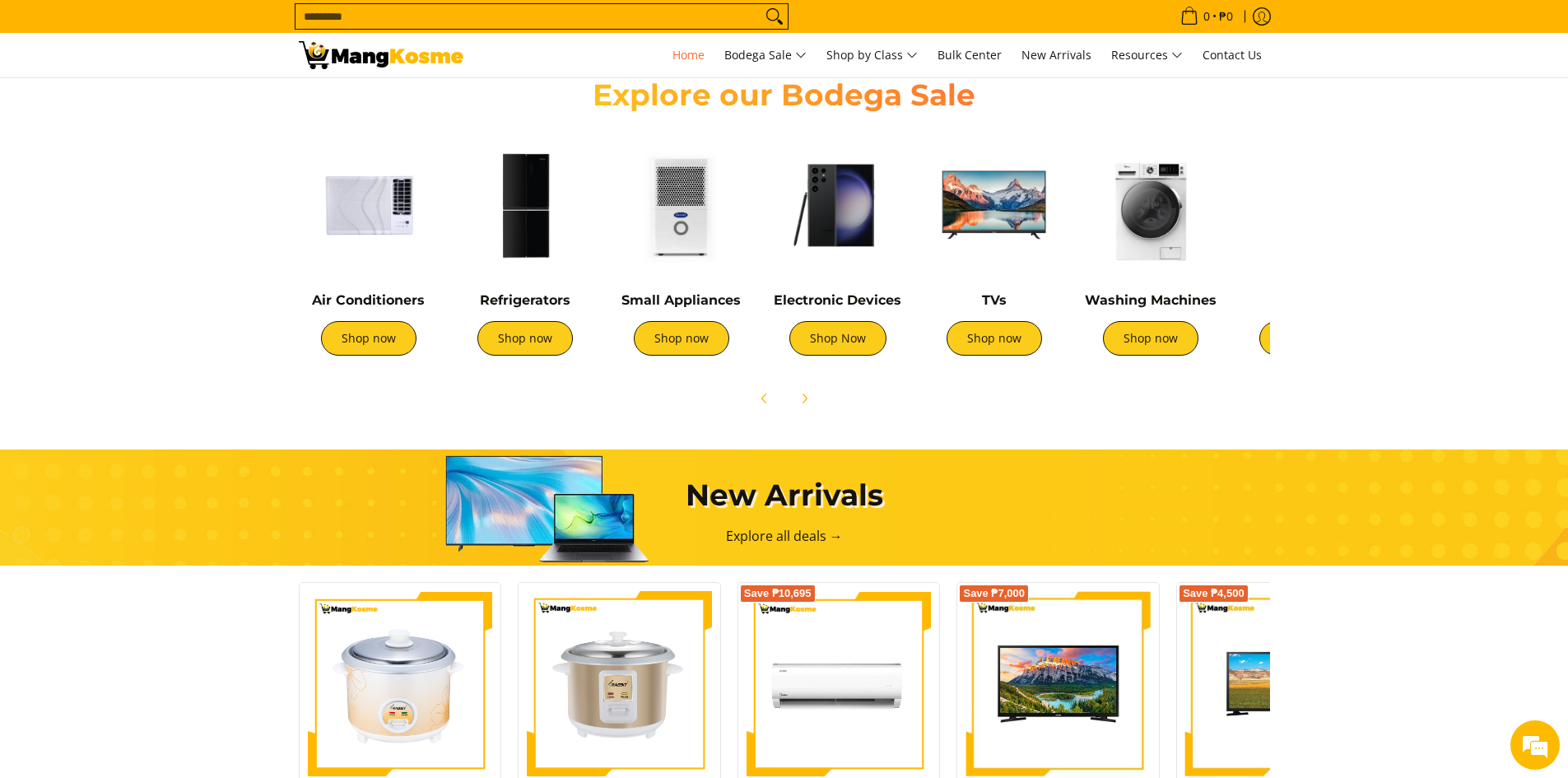
scroll to position [576, 0]
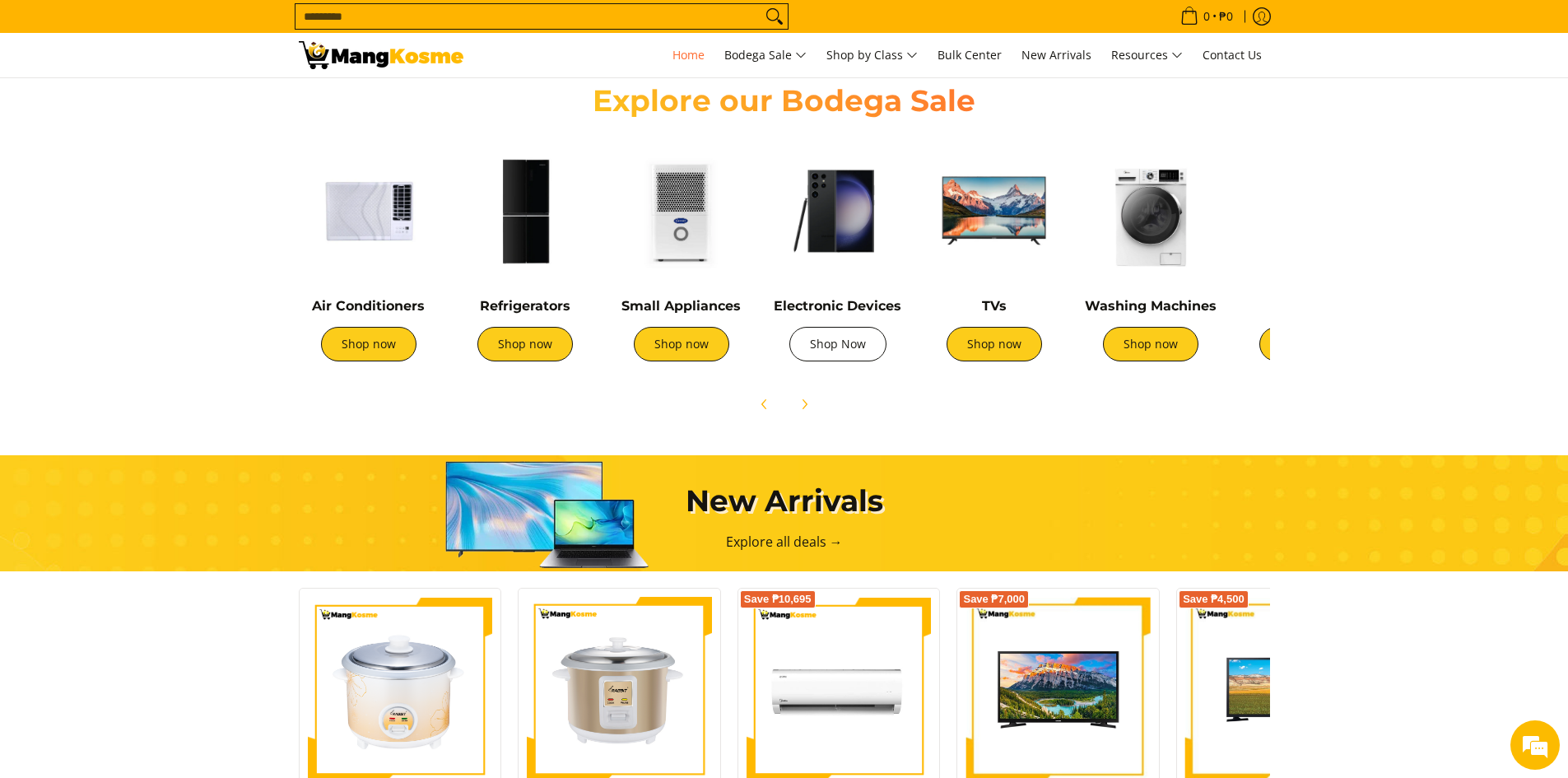
click at [850, 340] on link "Shop Now" at bounding box center [838, 344] width 97 height 35
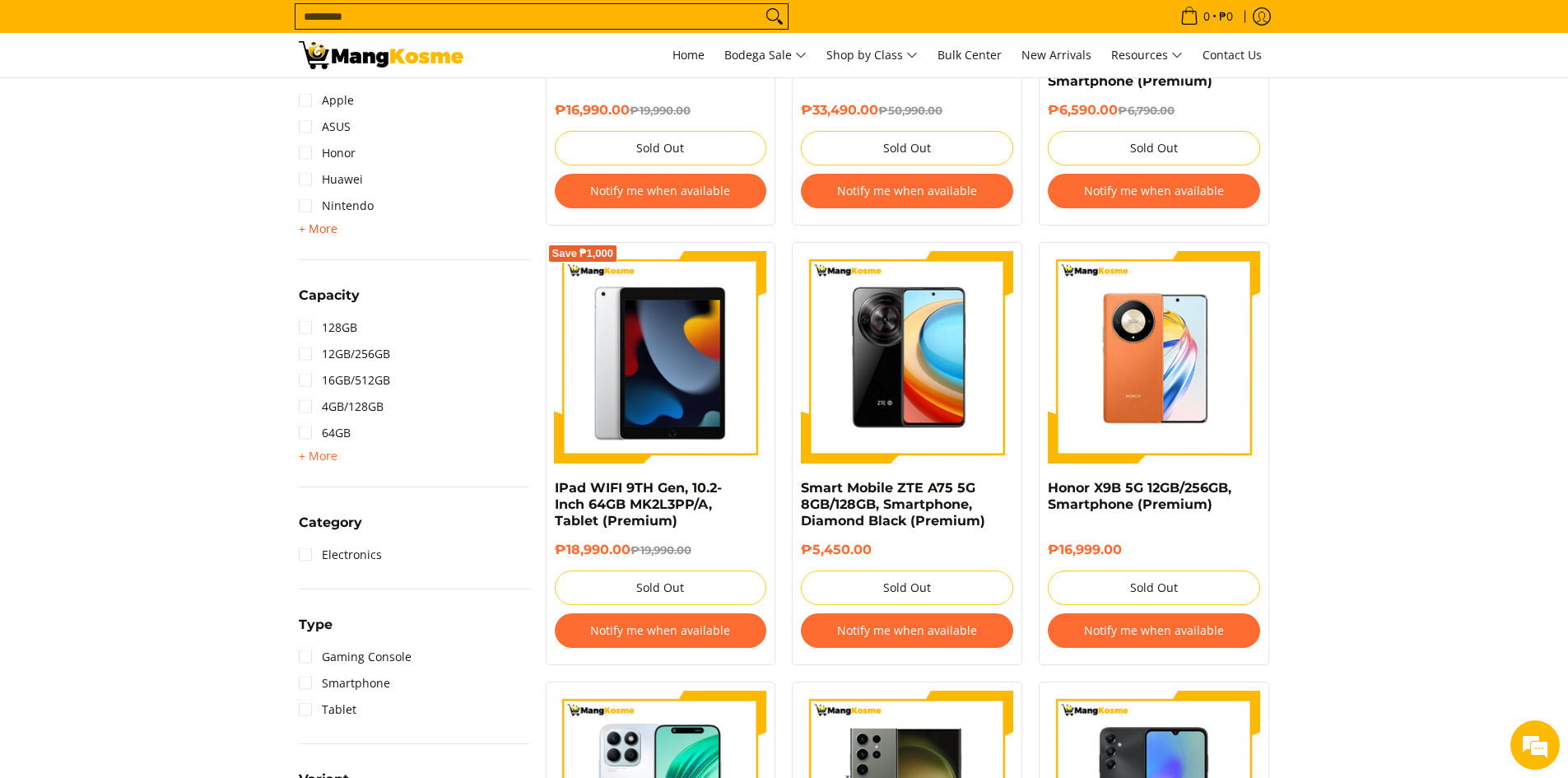
click at [308, 228] on span "+ More" at bounding box center [318, 229] width 38 height 13
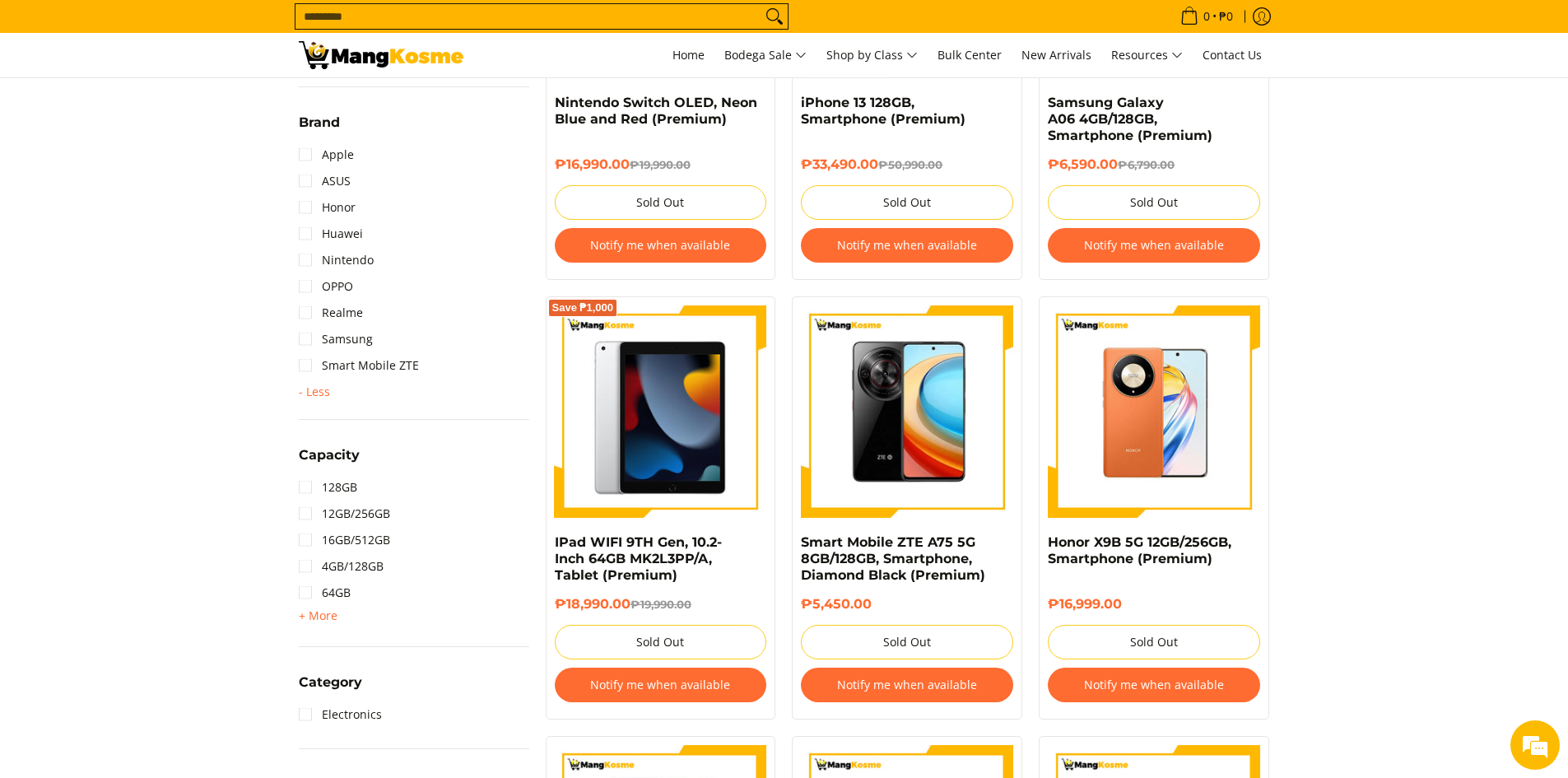
scroll to position [412, 0]
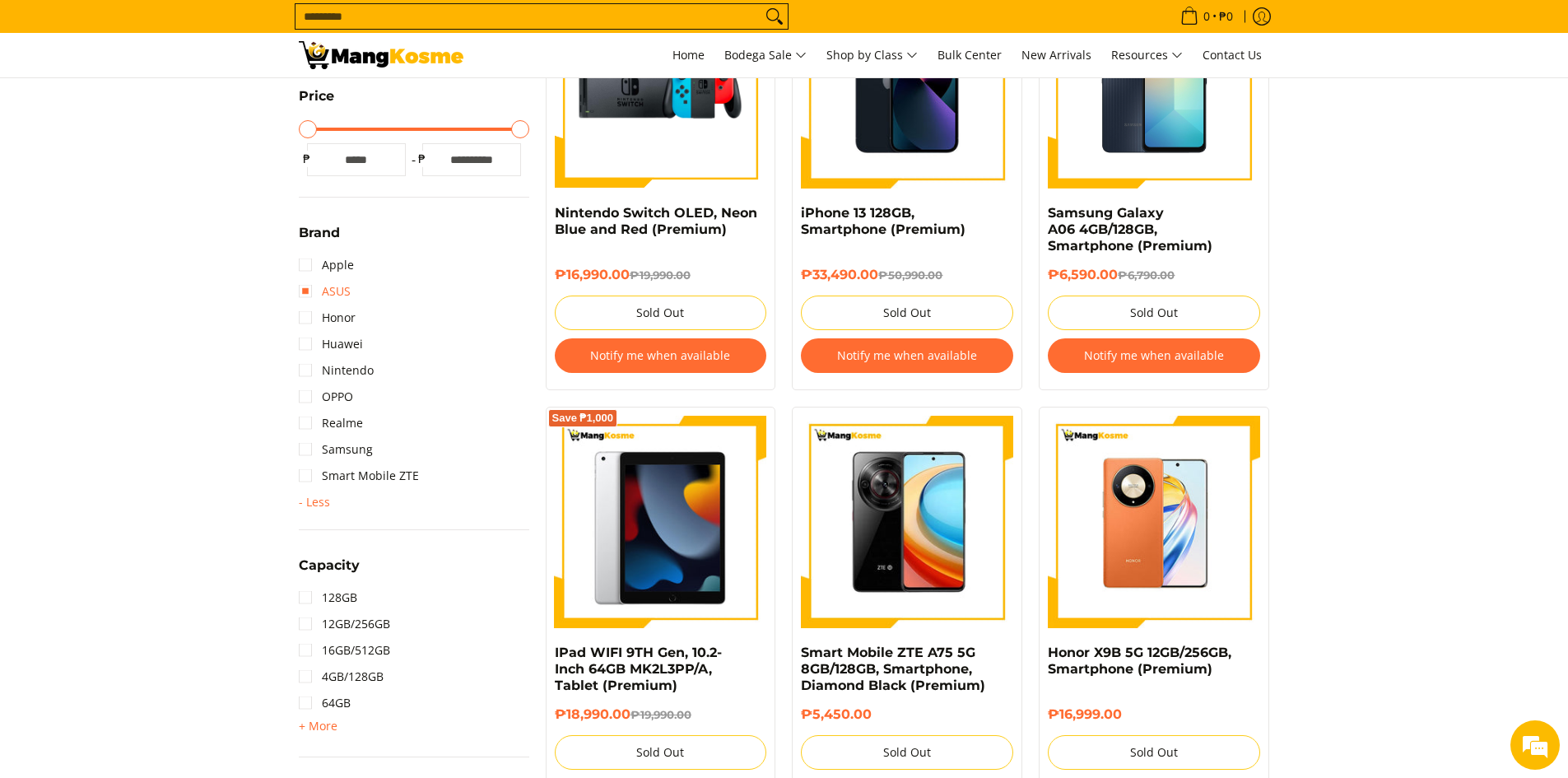
click at [345, 293] on link "ASUS" at bounding box center [325, 290] width 52 height 26
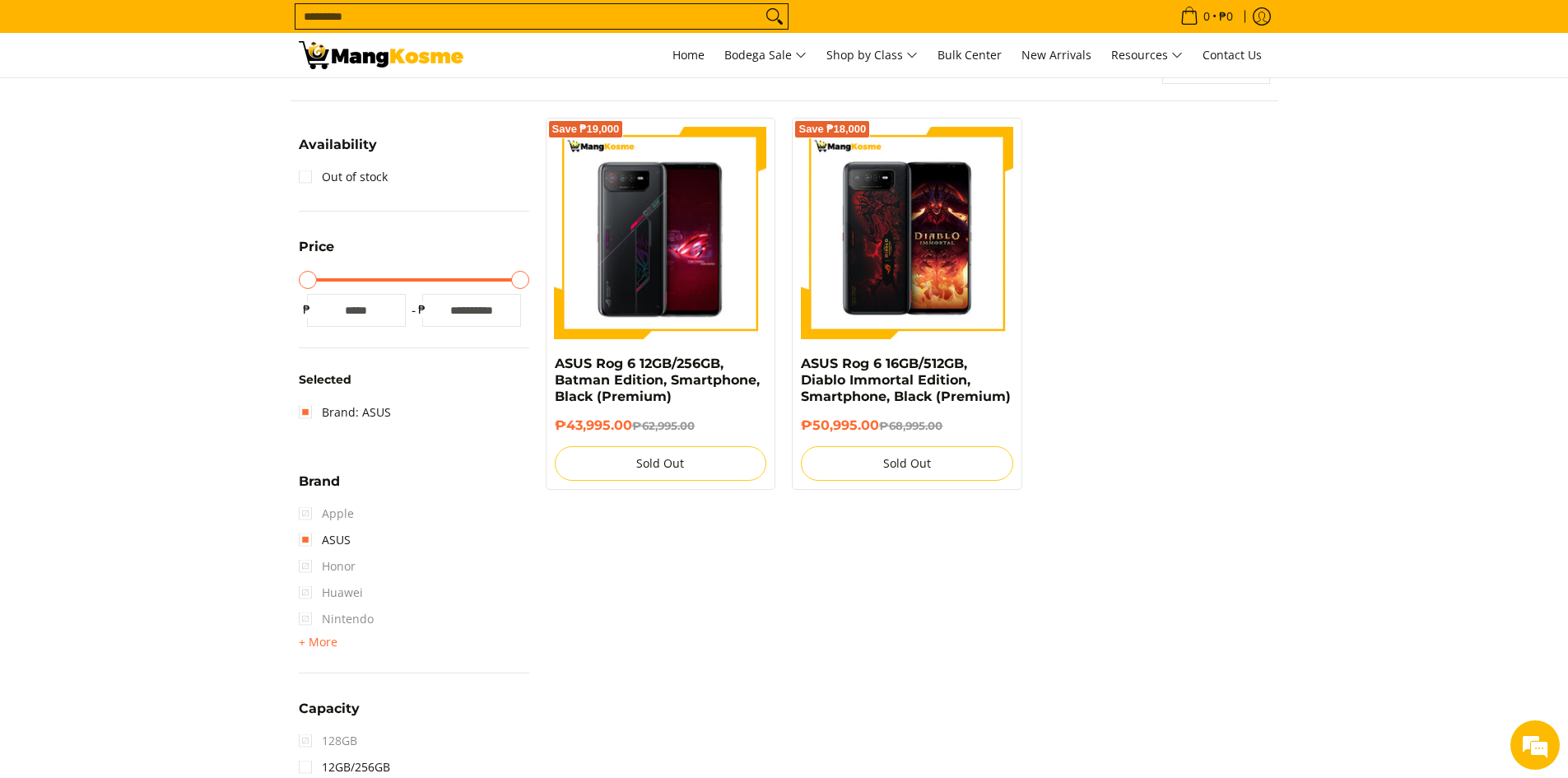
scroll to position [232, 0]
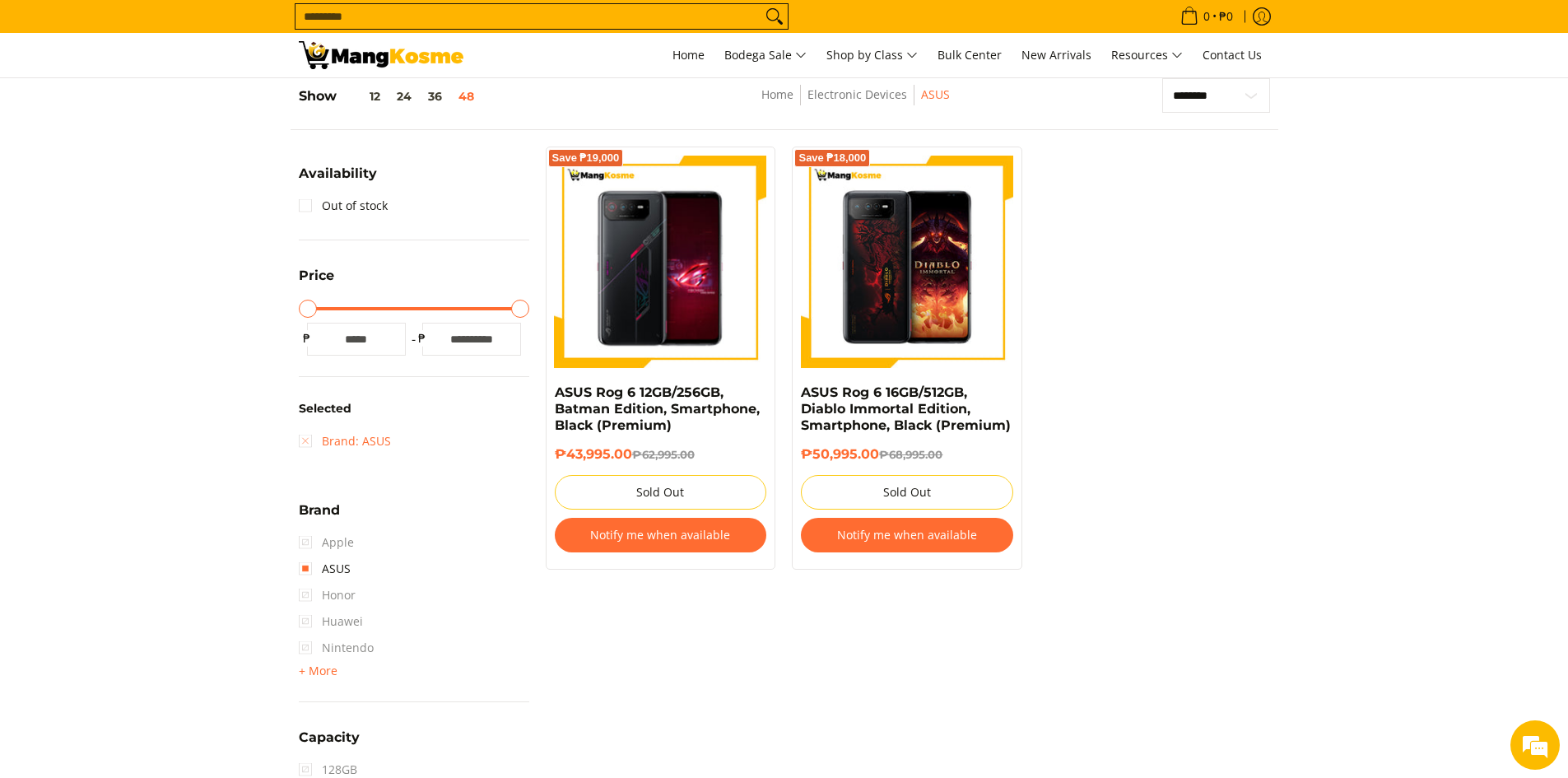
click at [305, 436] on link "Brand: ASUS" at bounding box center [345, 440] width 92 height 26
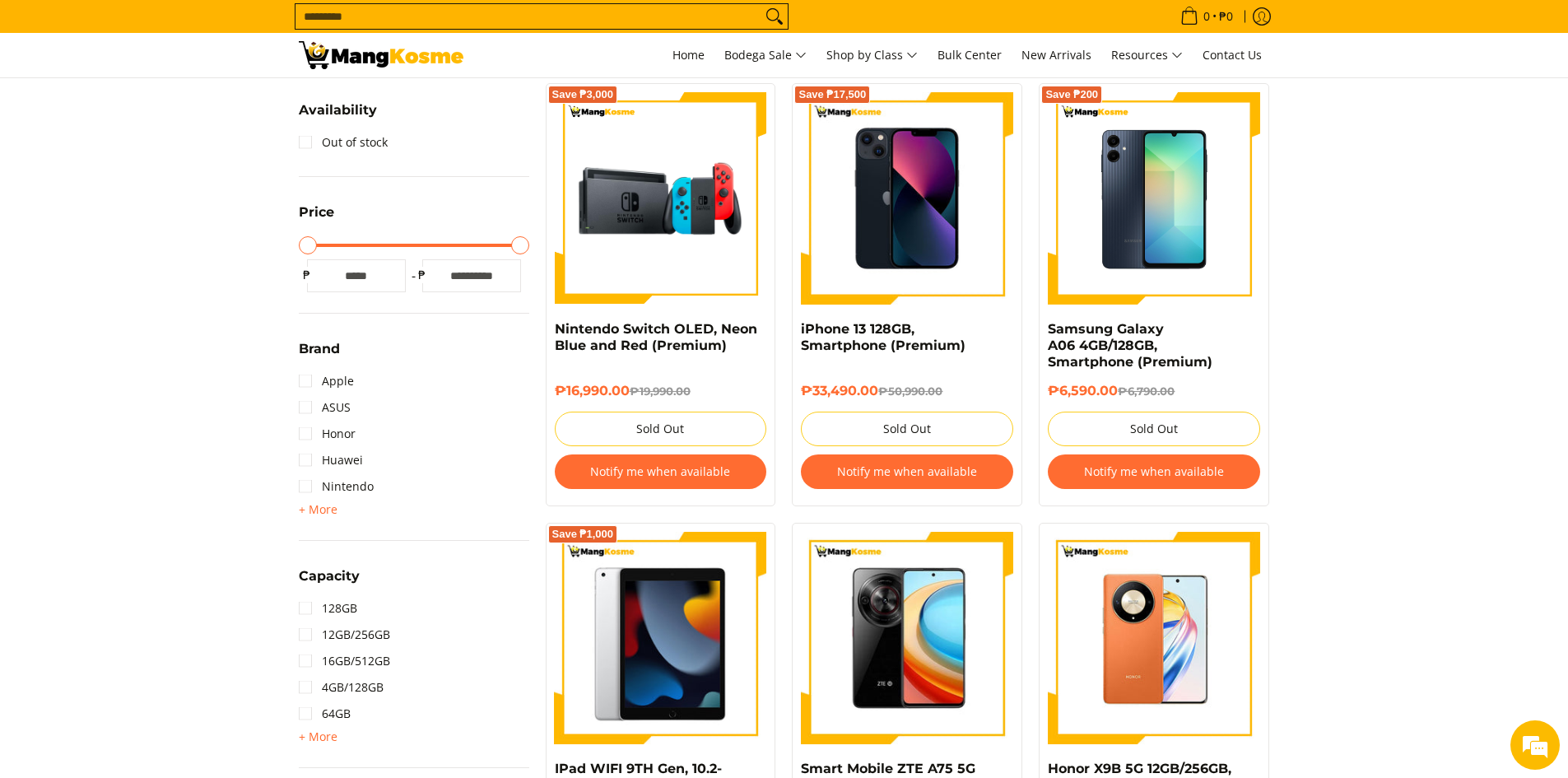
scroll to position [314, 0]
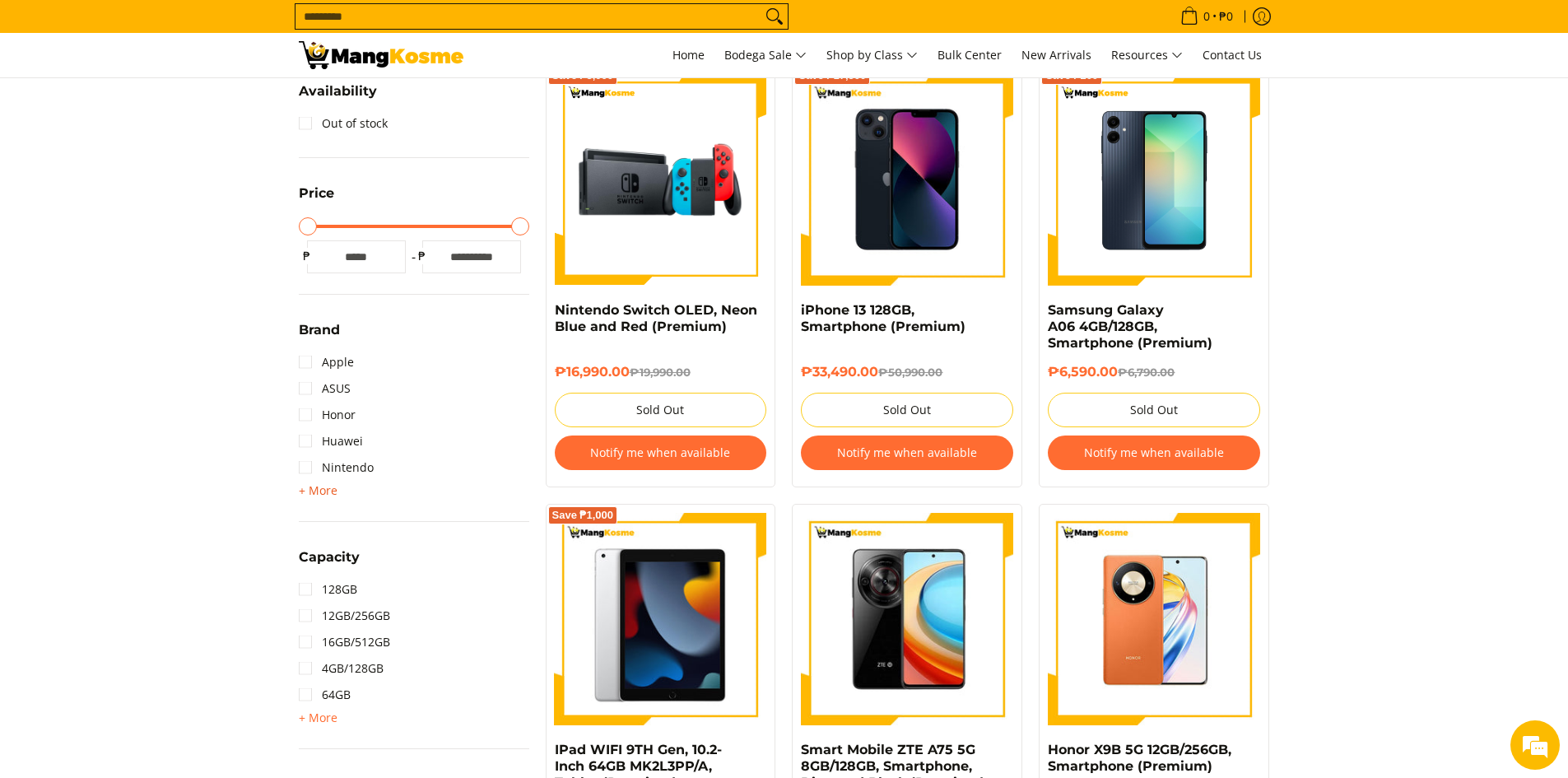
click at [318, 489] on span "+ More" at bounding box center [318, 490] width 38 height 13
click at [0, 0] on span "- Less" at bounding box center [0, 0] width 0 height 0
click at [324, 489] on span "+ More" at bounding box center [318, 490] width 38 height 13
click at [345, 546] on link "Samsung" at bounding box center [336, 545] width 74 height 26
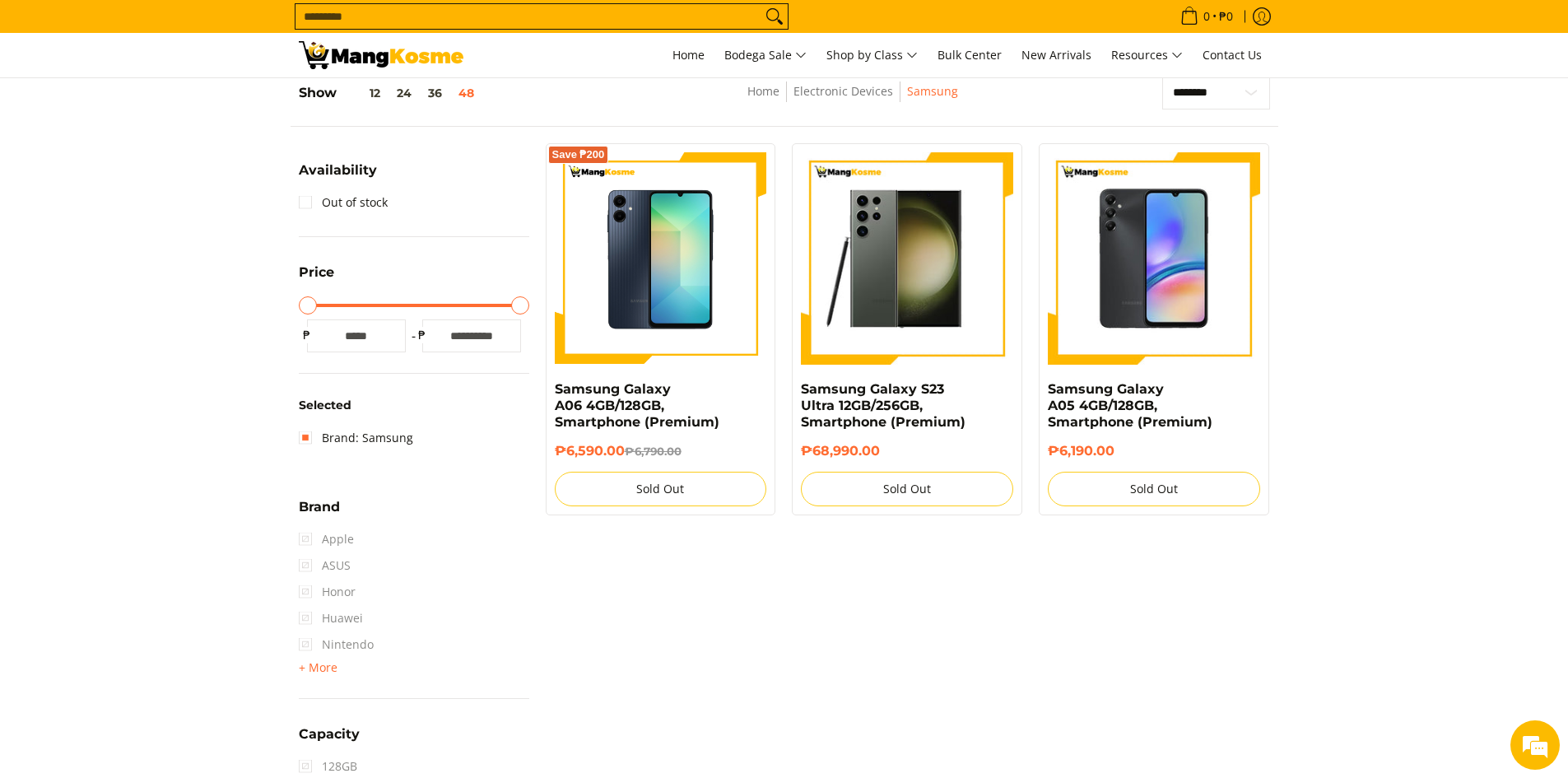
scroll to position [232, 0]
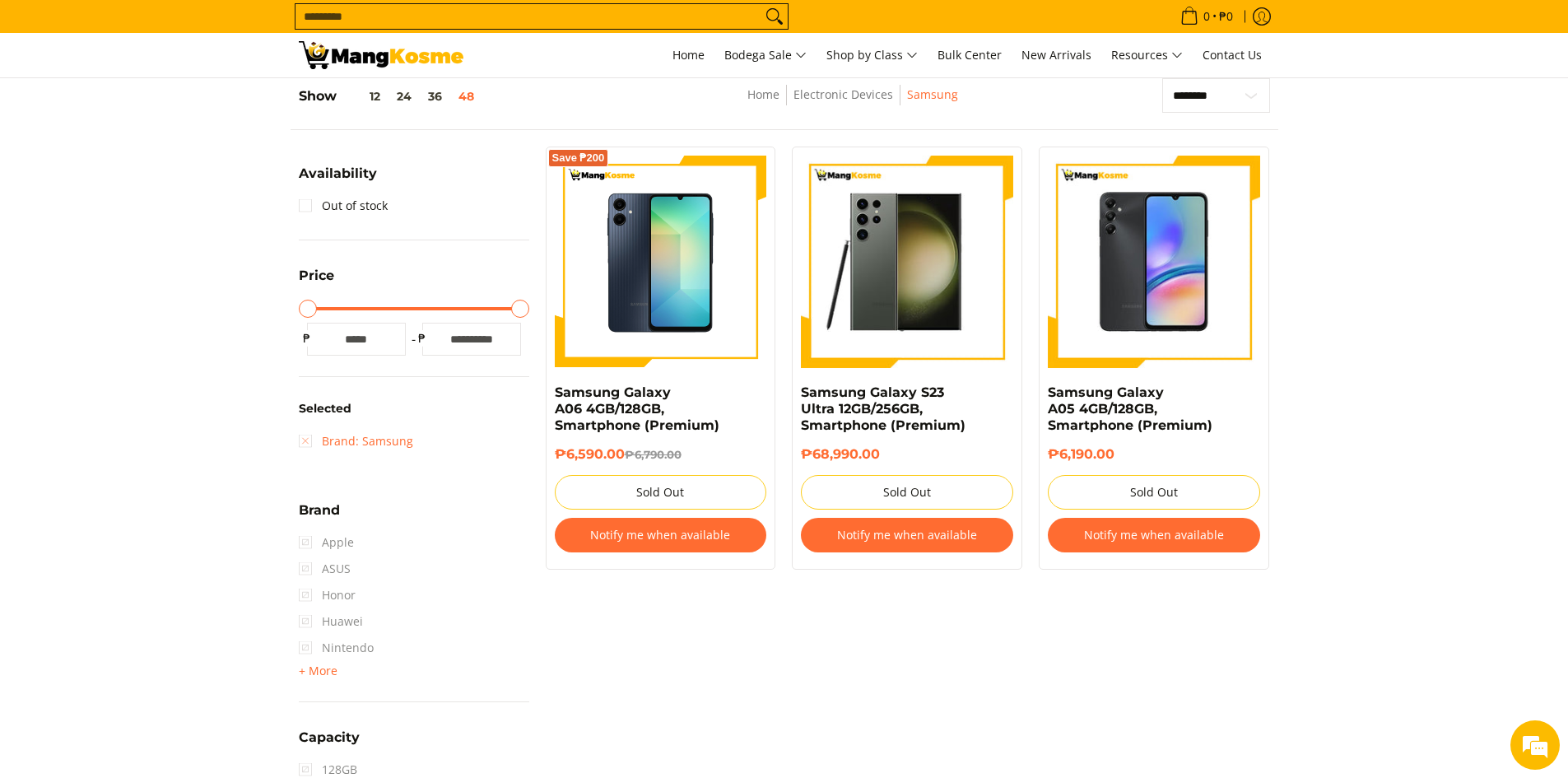
click at [308, 434] on link "Brand: Samsung" at bounding box center [356, 440] width 114 height 26
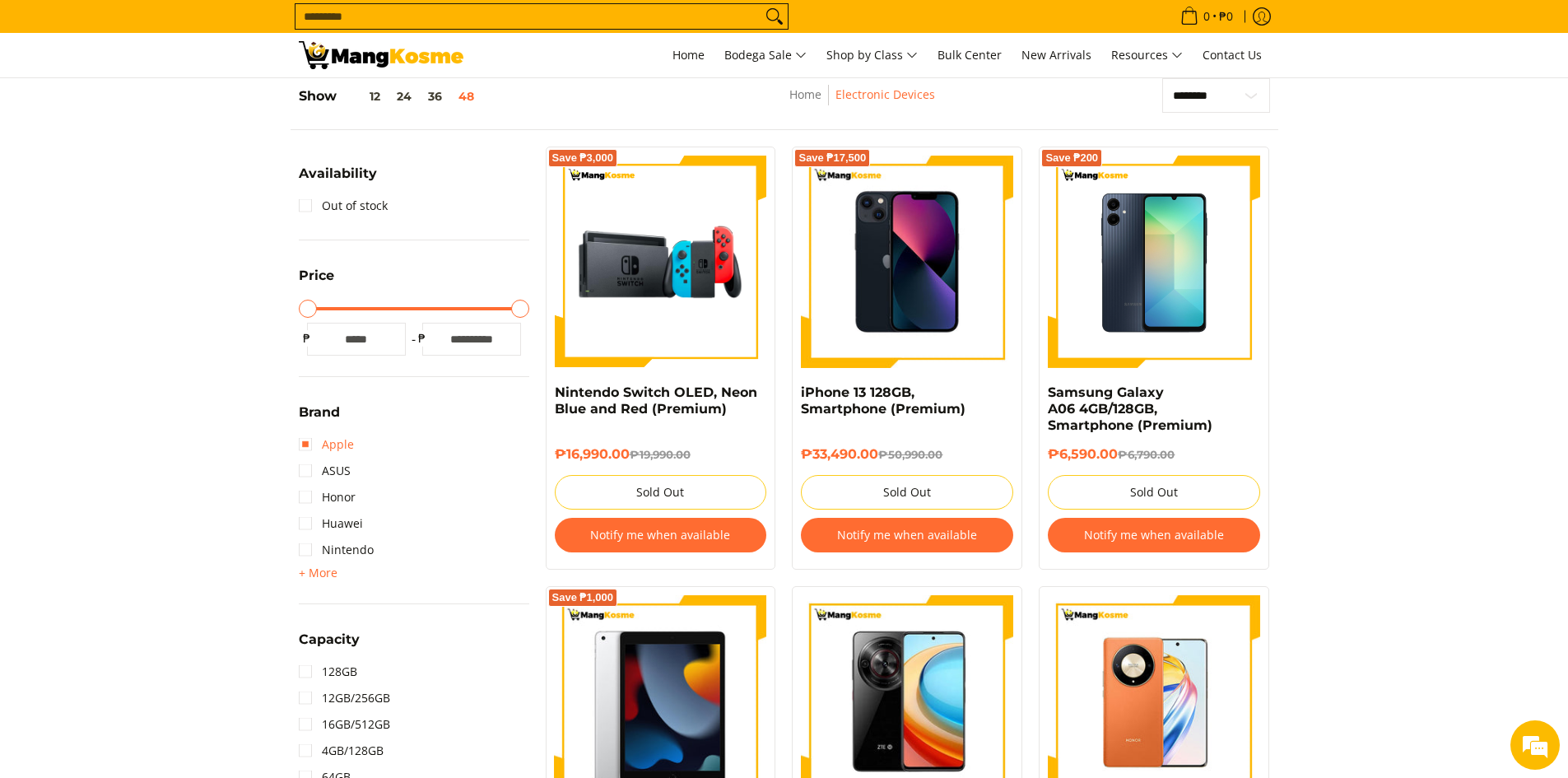
click at [341, 442] on link "Apple" at bounding box center [326, 443] width 55 height 26
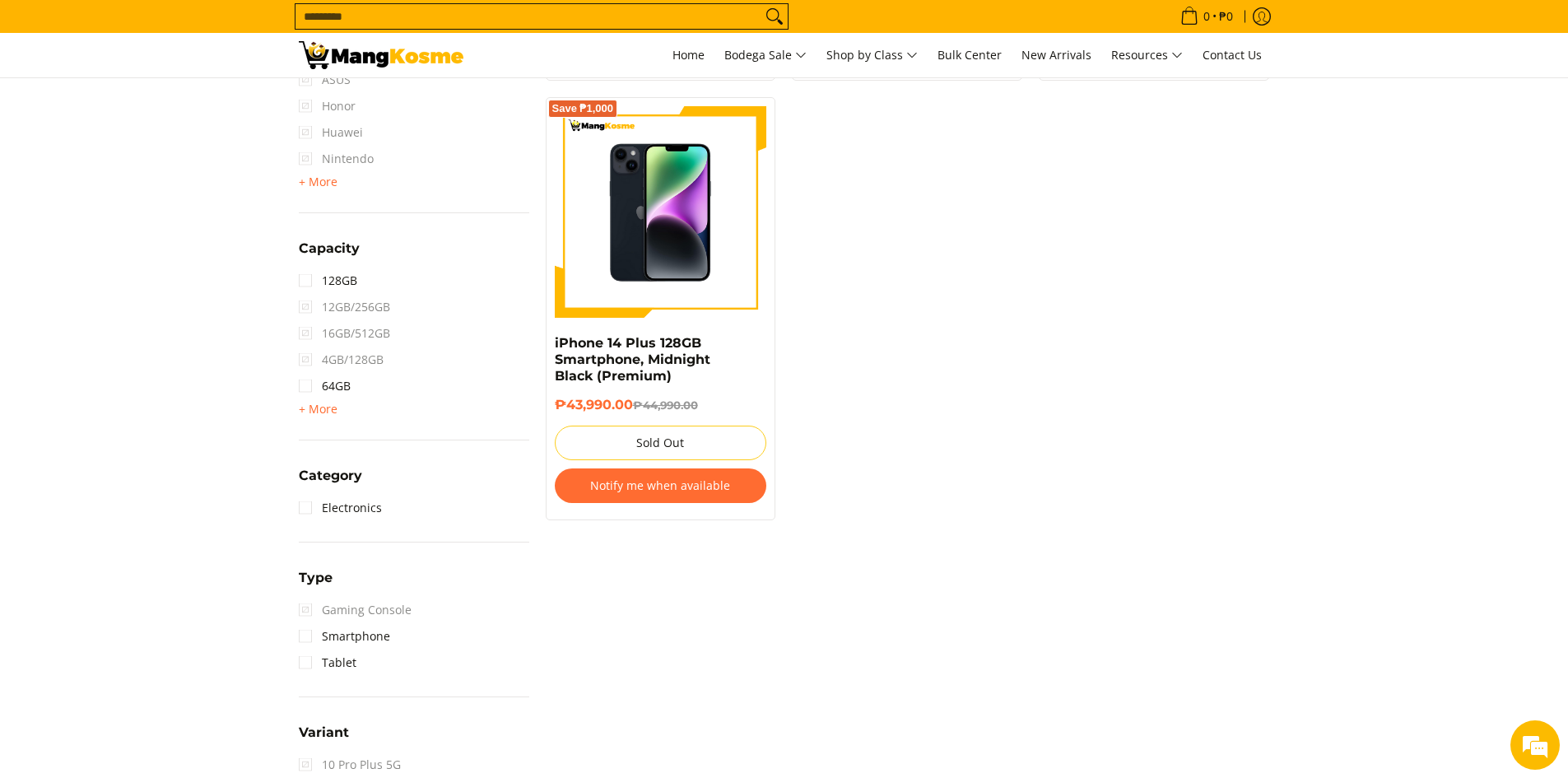
scroll to position [479, 0]
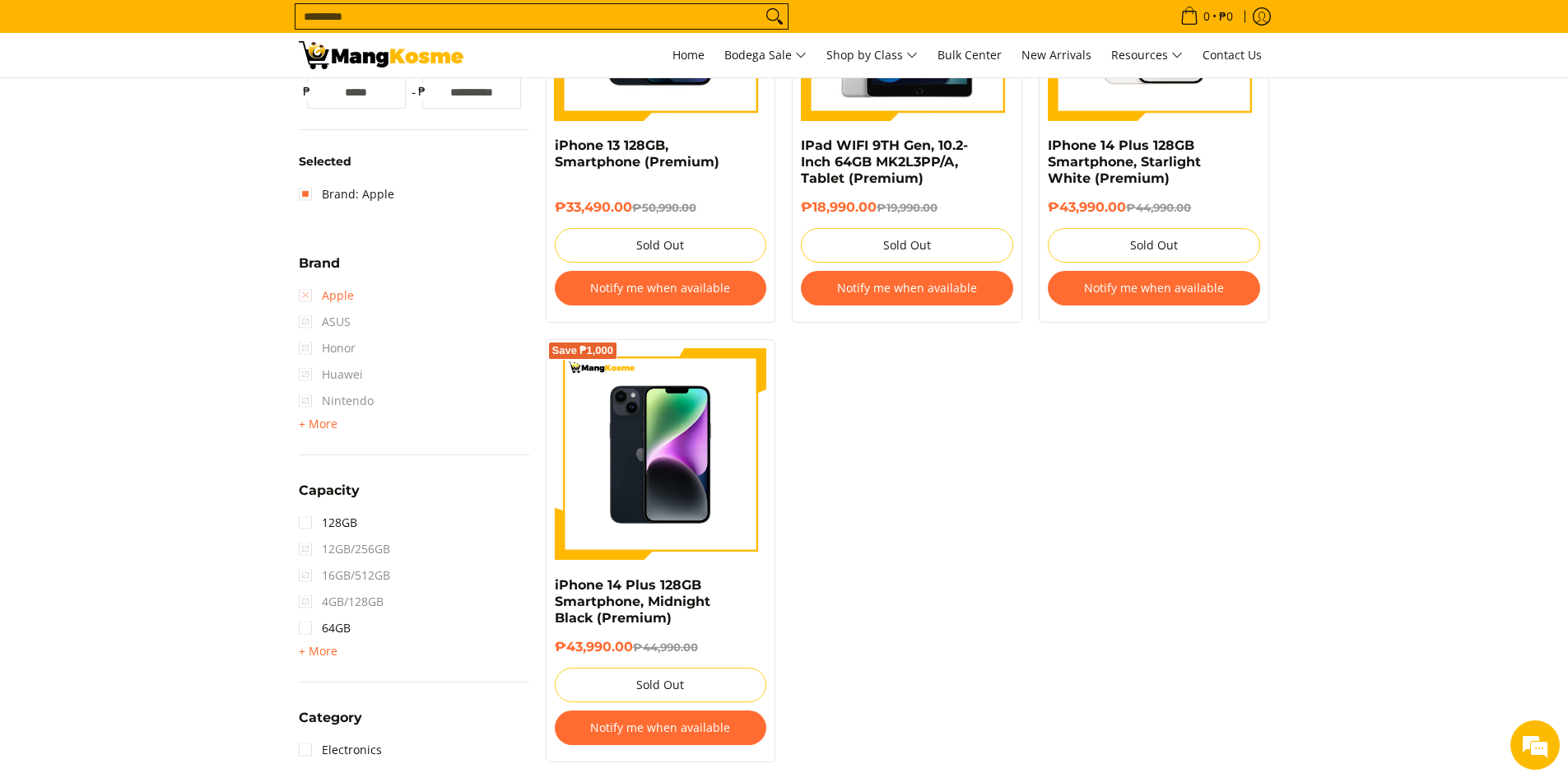
click at [340, 290] on link "Apple" at bounding box center [326, 294] width 55 height 26
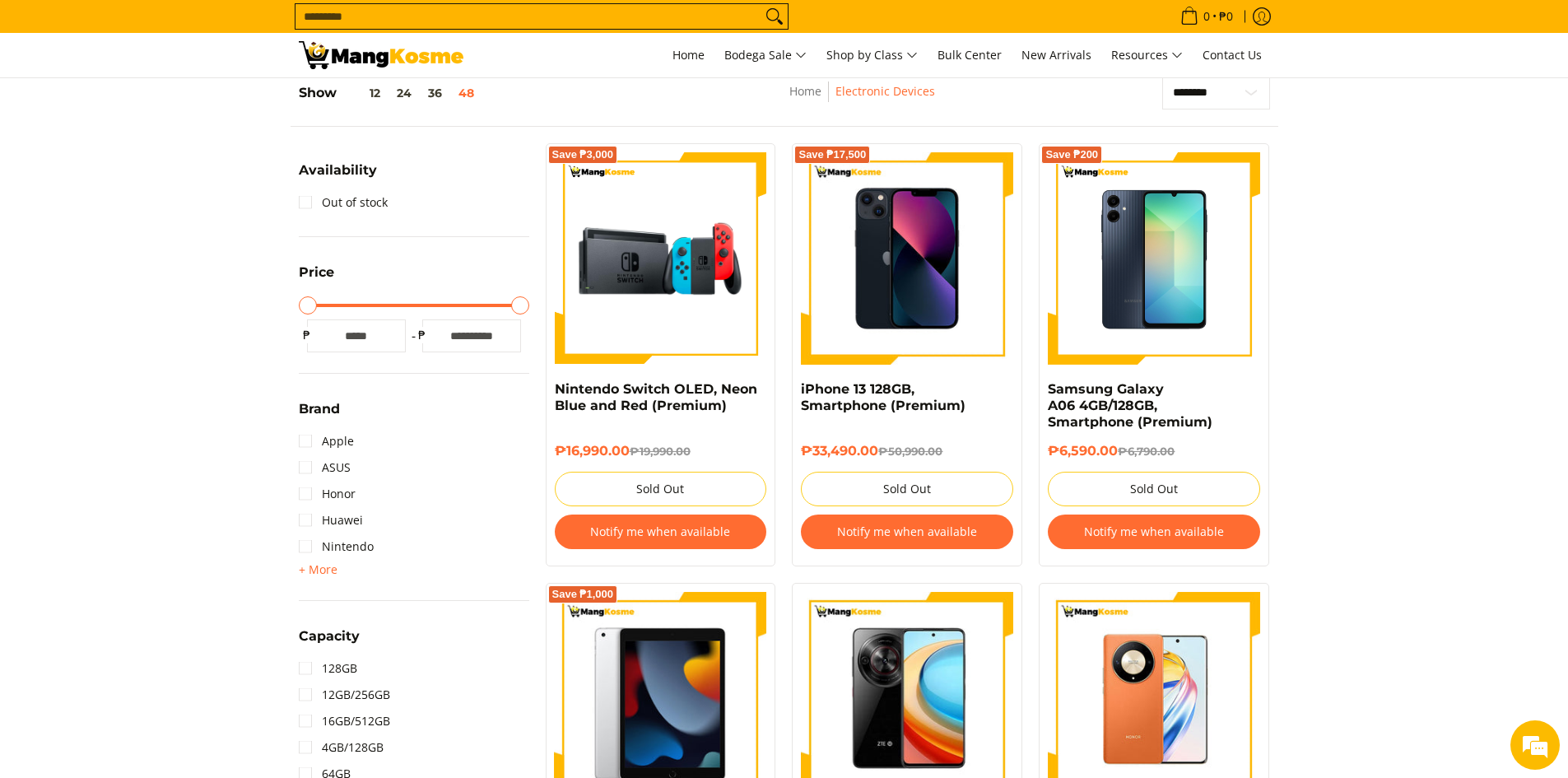
scroll to position [232, 0]
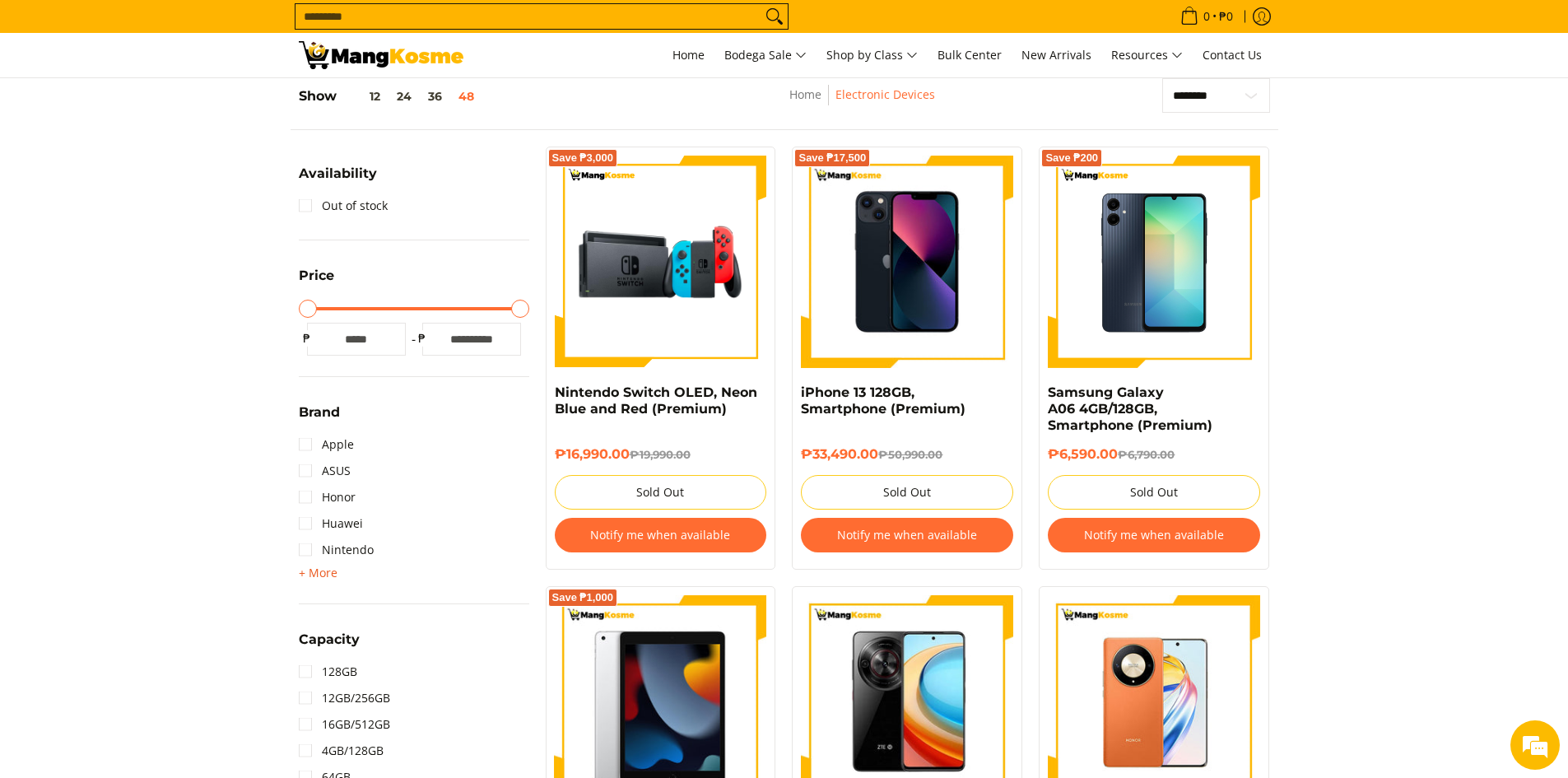
click at [321, 566] on span "+ More" at bounding box center [318, 573] width 38 height 13
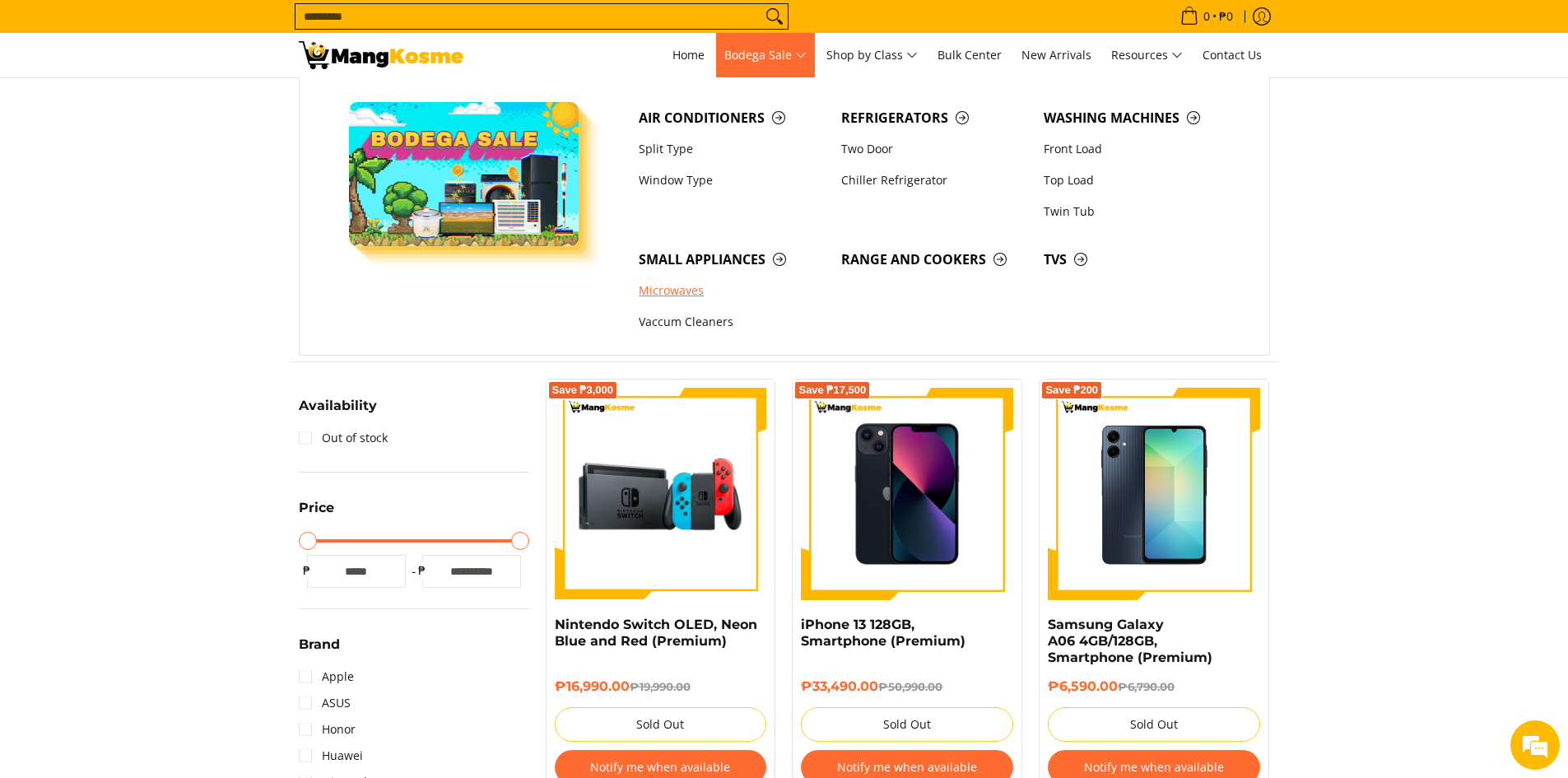
click at [678, 291] on link "Microwaves" at bounding box center [731, 291] width 202 height 32
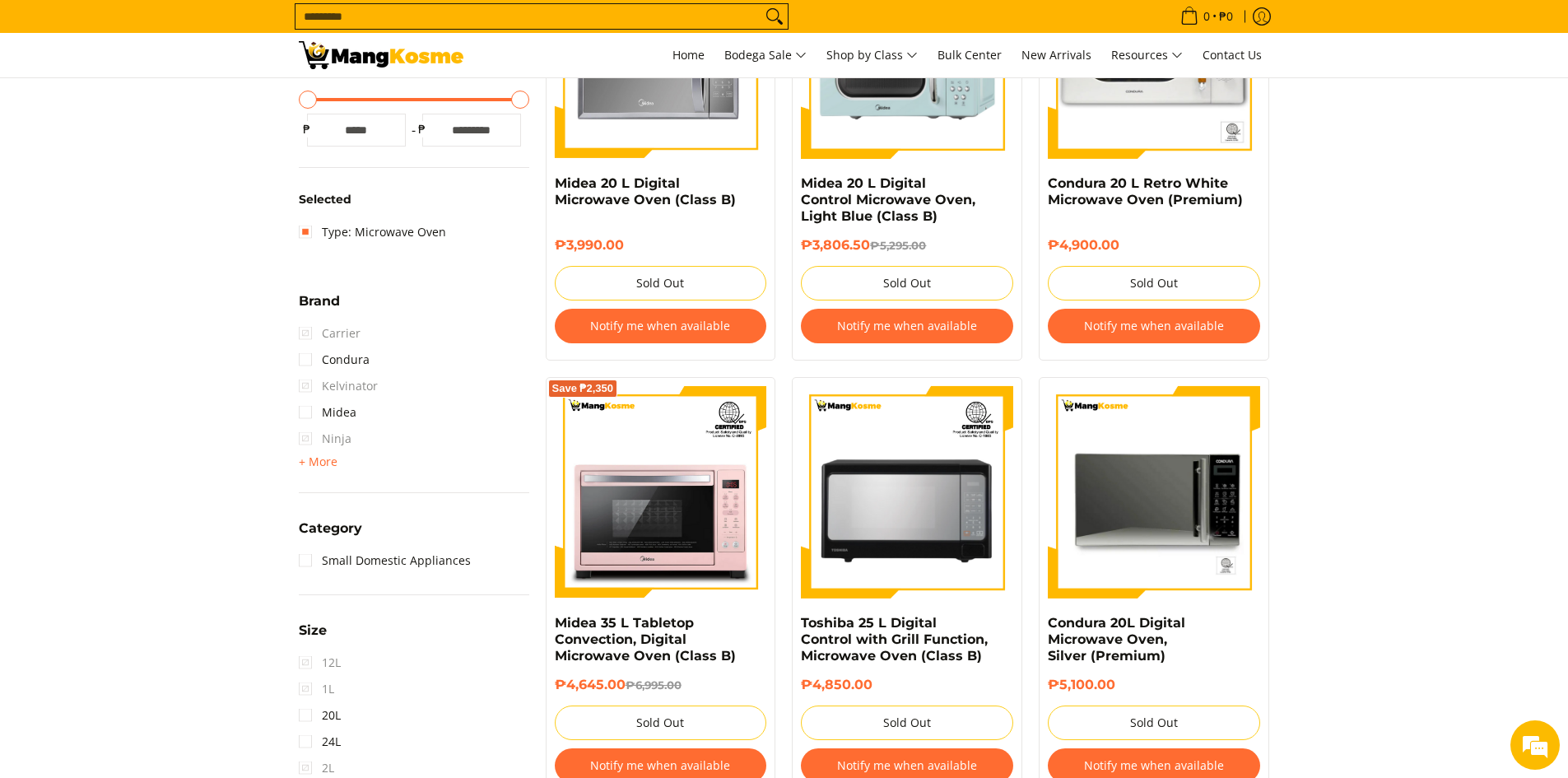
scroll to position [412, 0]
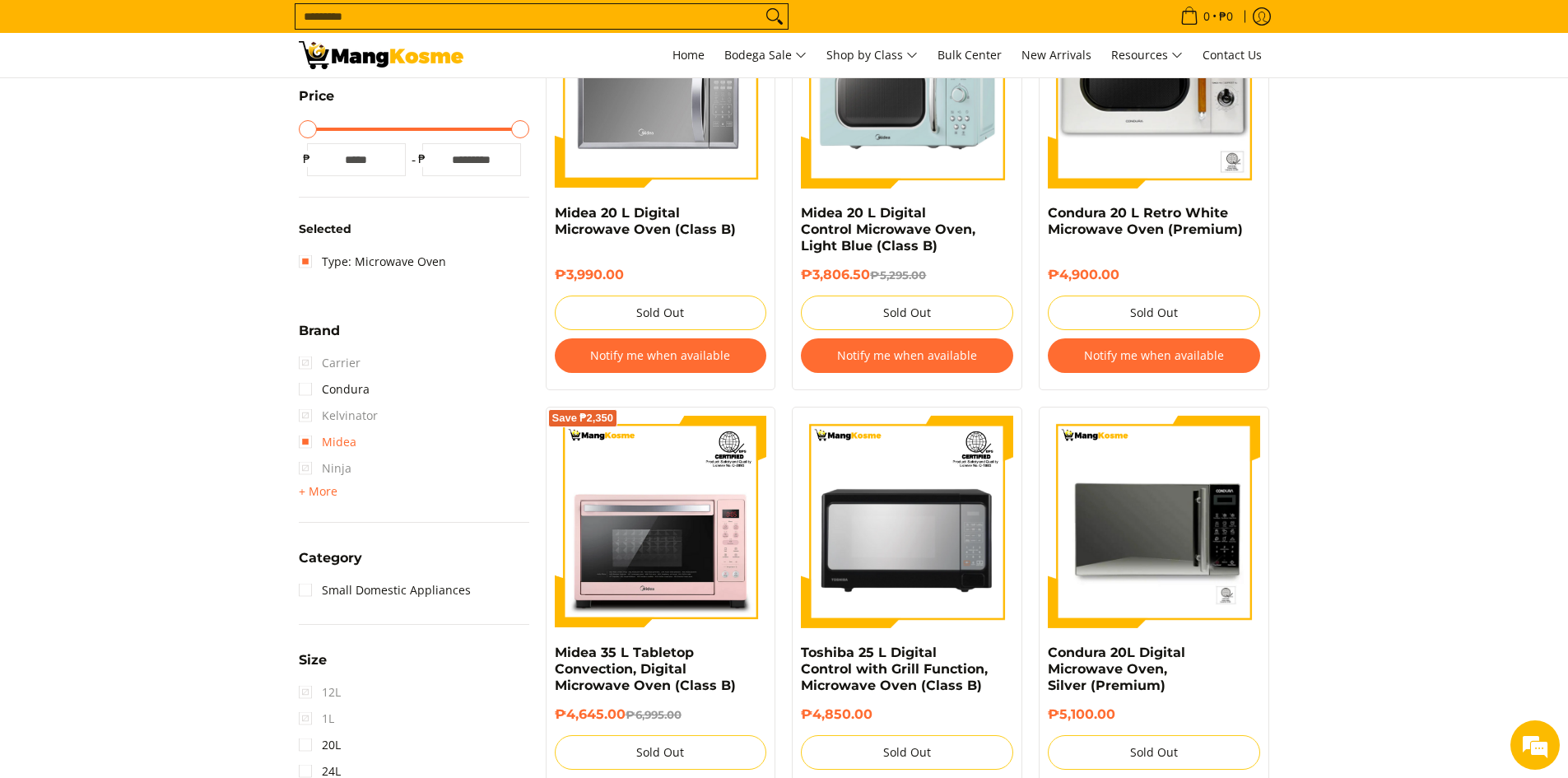
click at [335, 436] on link "Midea" at bounding box center [328, 441] width 58 height 26
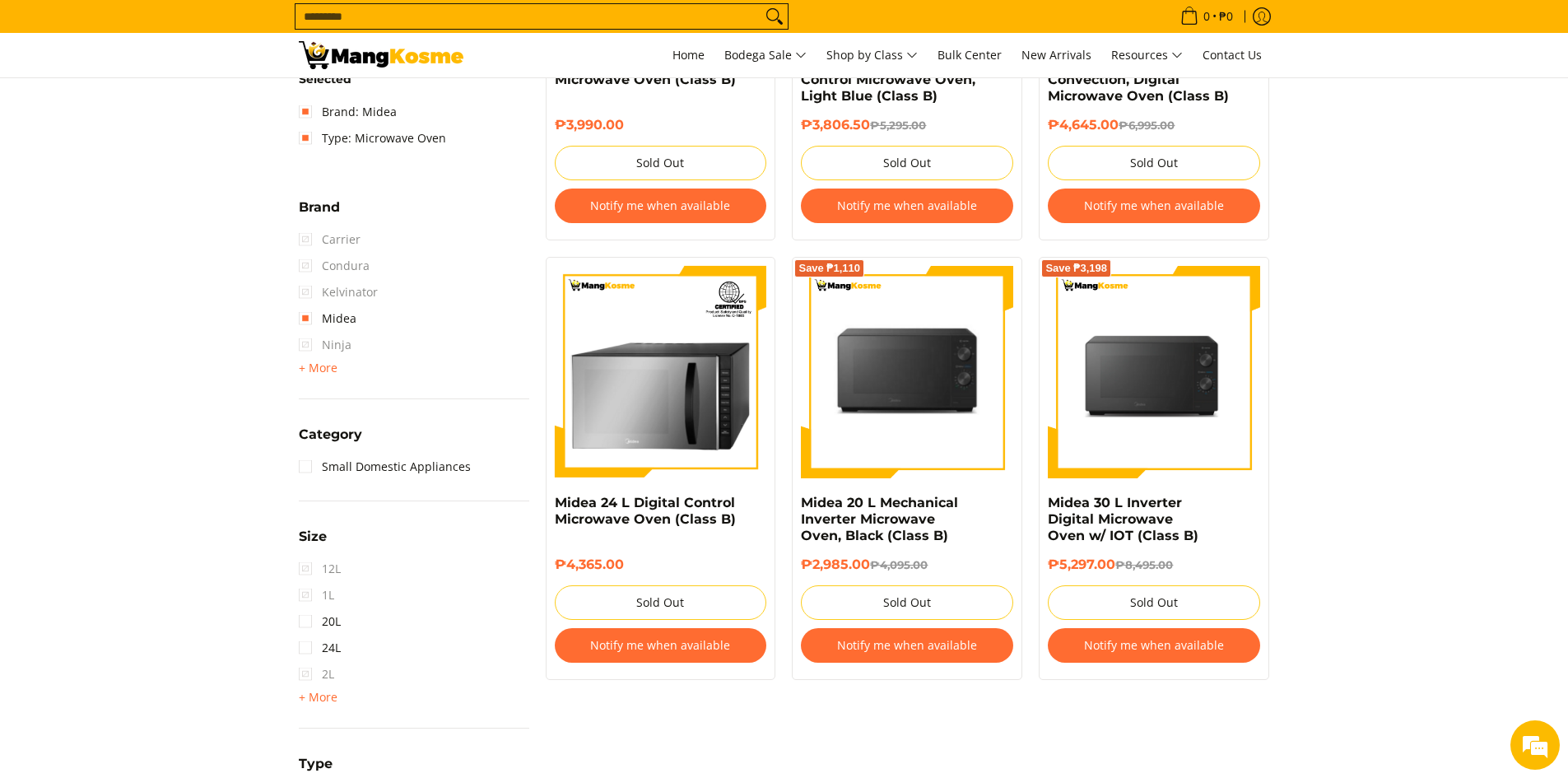
scroll to position [726, 0]
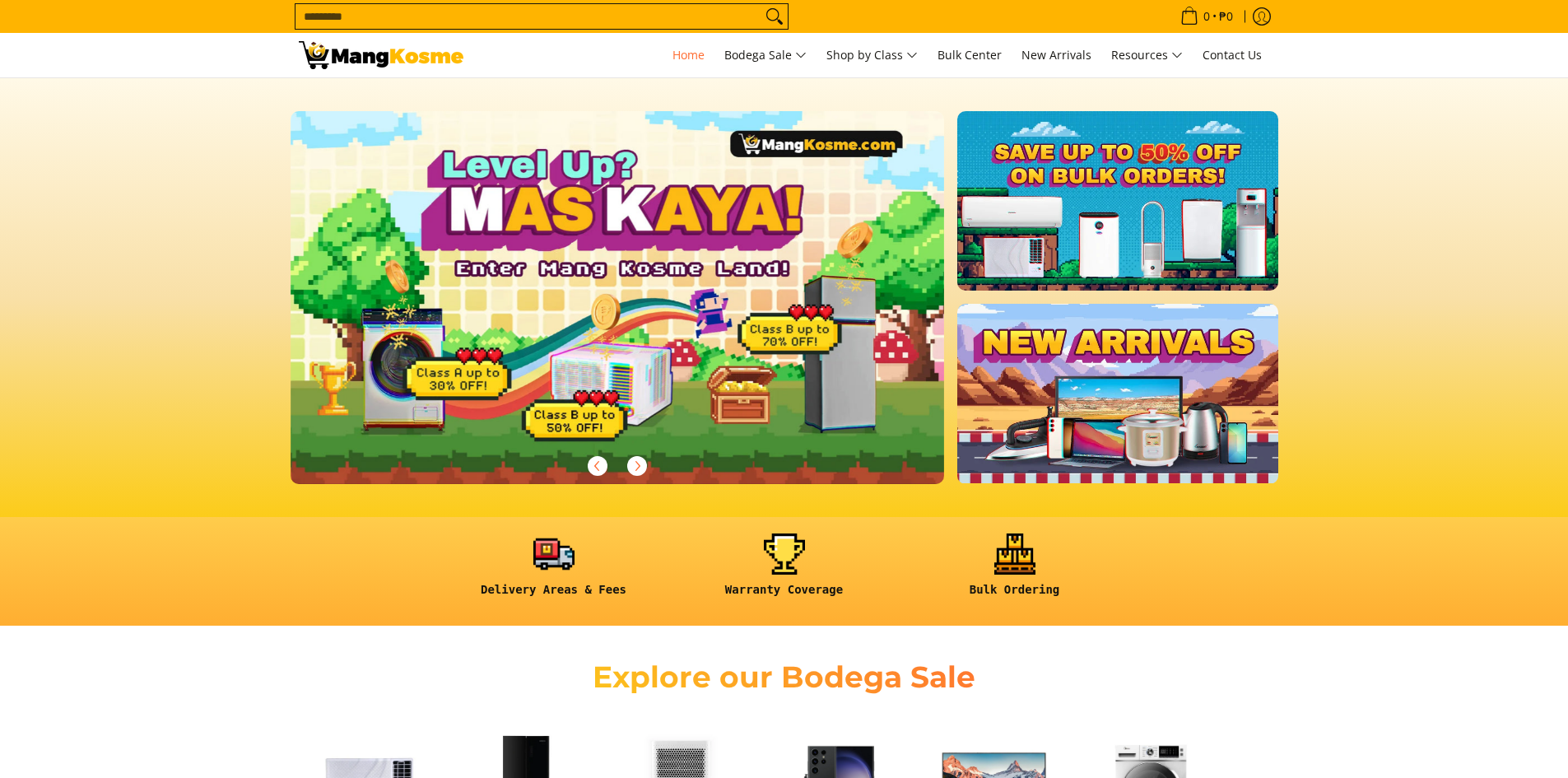
scroll to position [576, 0]
